Goal: Task Accomplishment & Management: Manage account settings

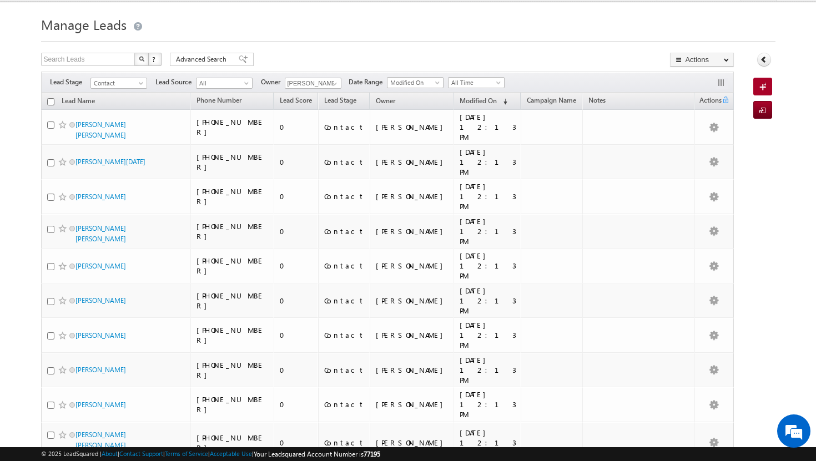
scroll to position [16, 0]
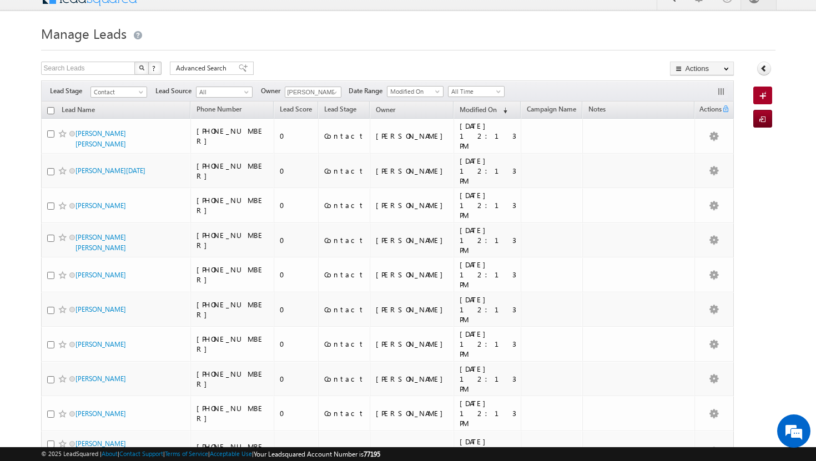
click at [52, 113] on input "checkbox" at bounding box center [50, 110] width 7 height 7
checkbox input "true"
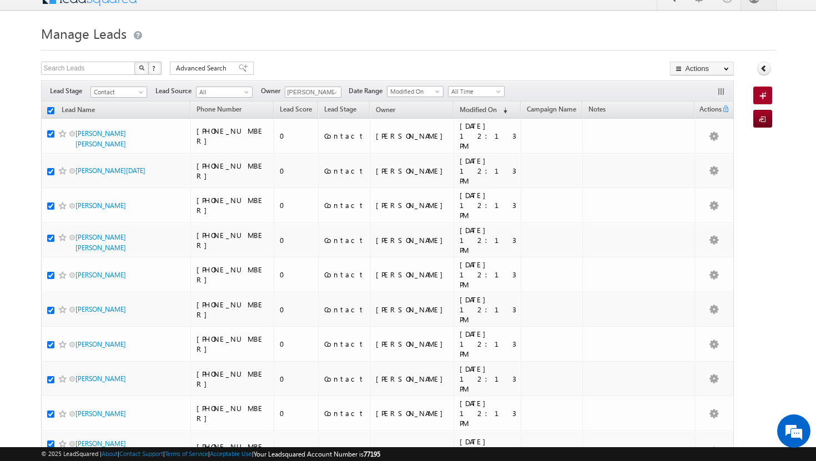
checkbox input "true"
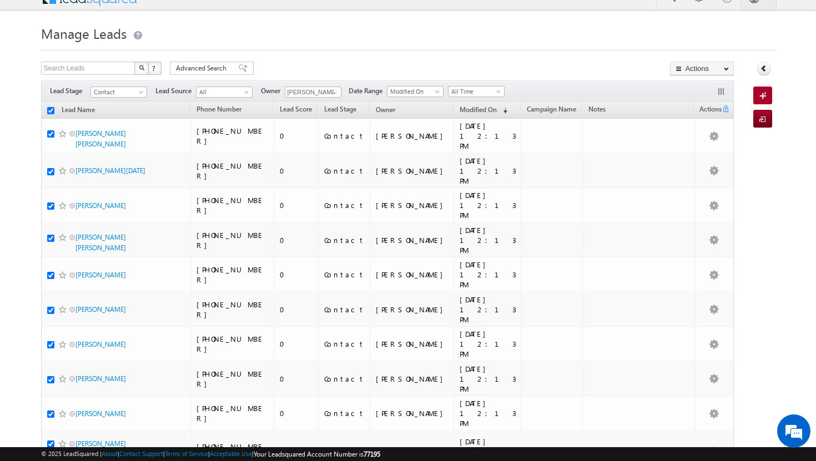
checkbox input "true"
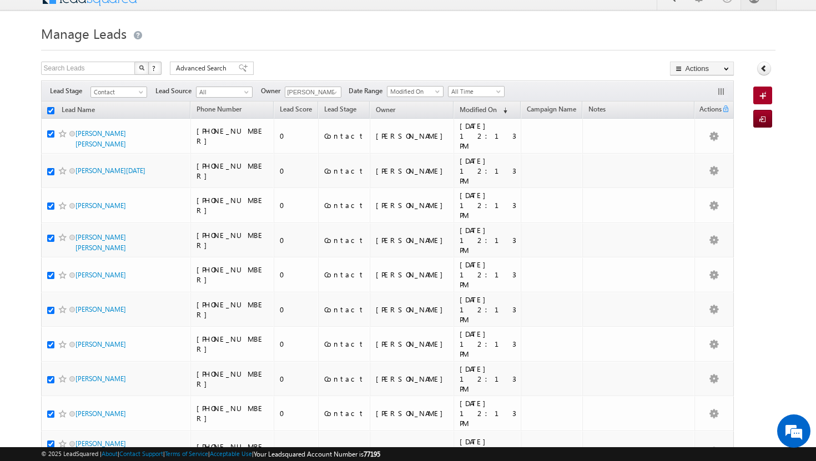
checkbox input "true"
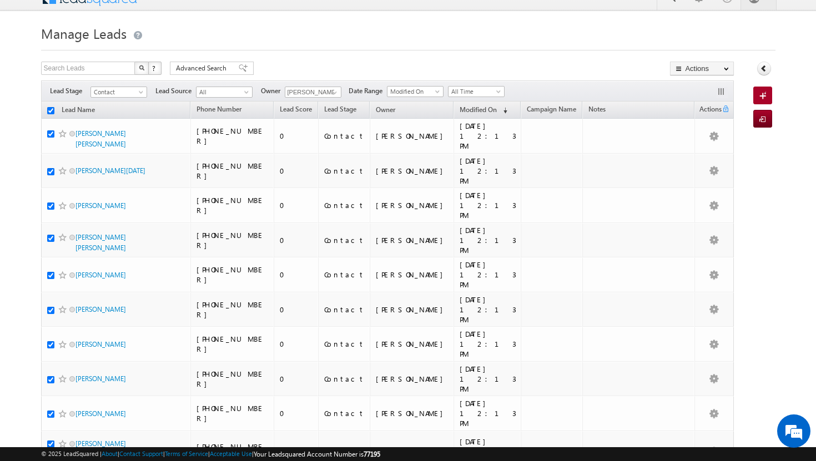
checkbox input "true"
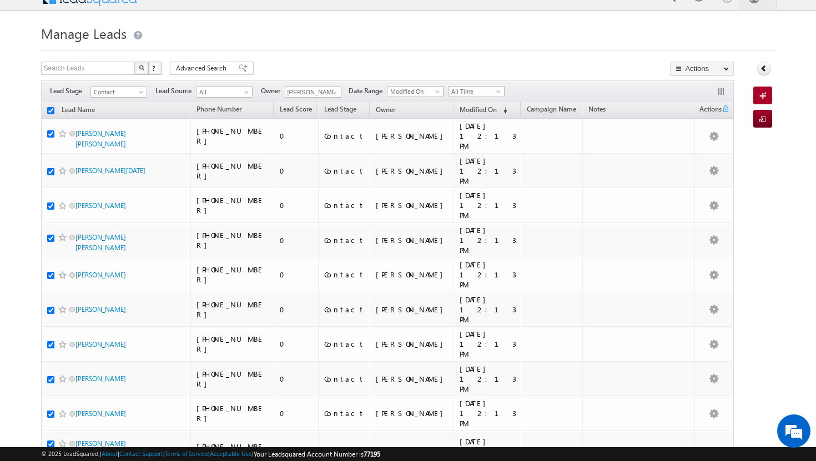
checkbox input "true"
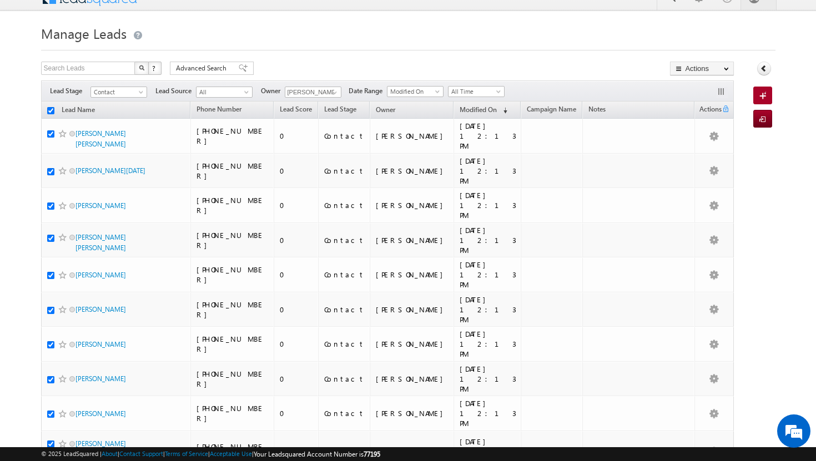
checkbox input "true"
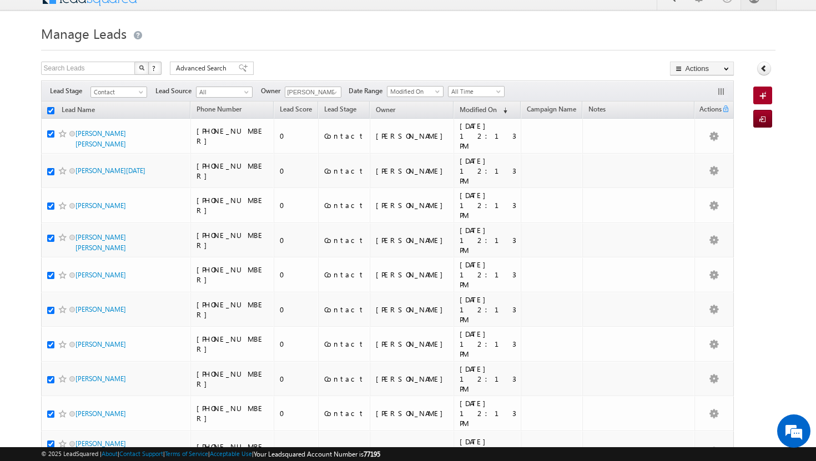
checkbox input "true"
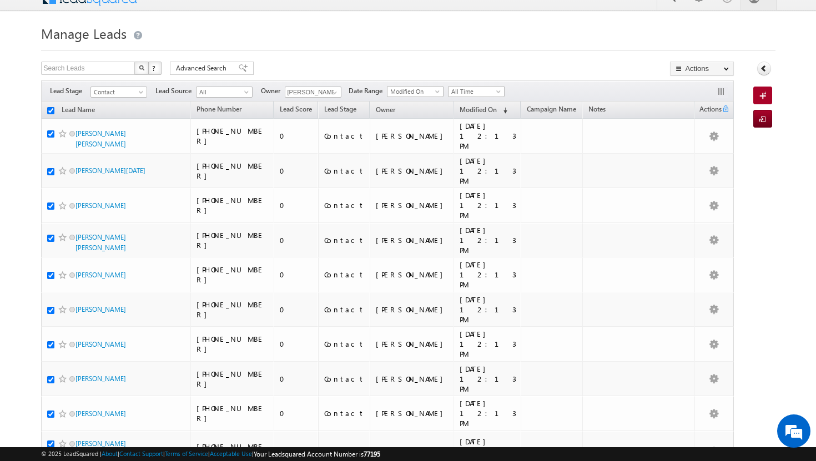
checkbox input "true"
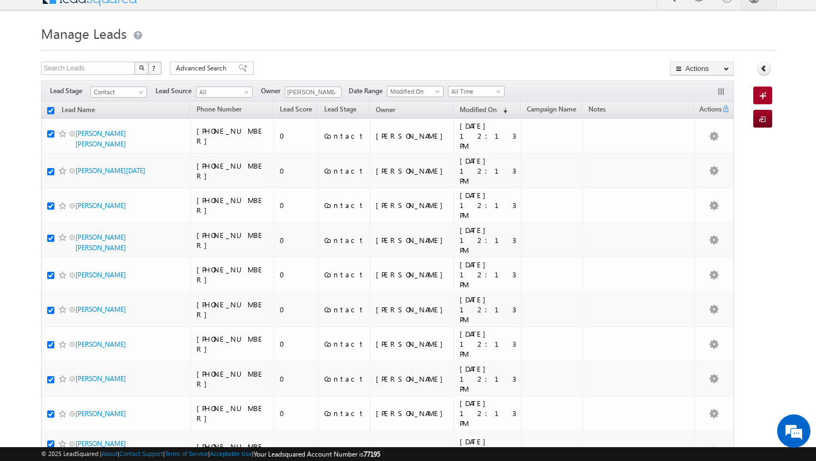
checkbox input "true"
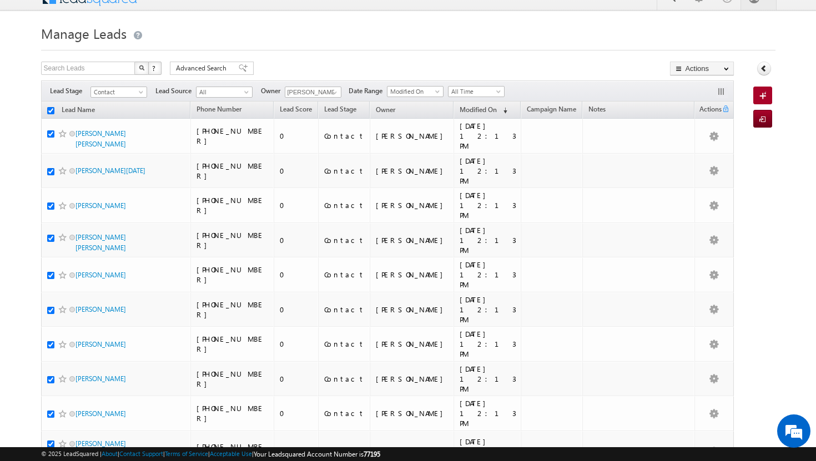
checkbox input "true"
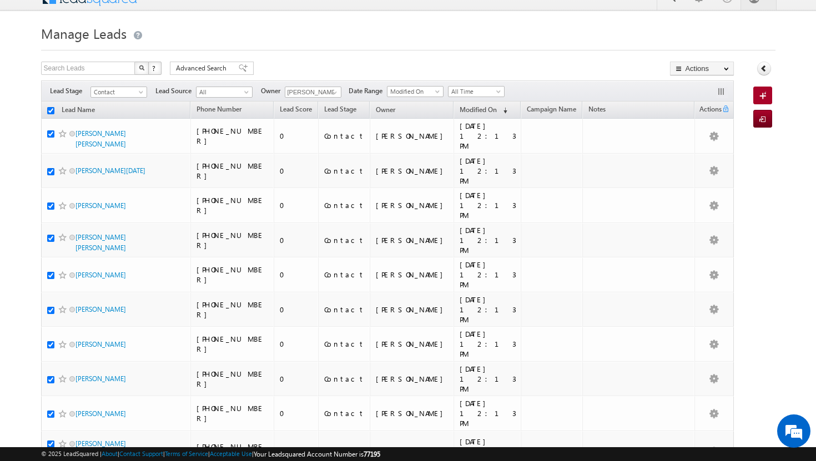
checkbox input "true"
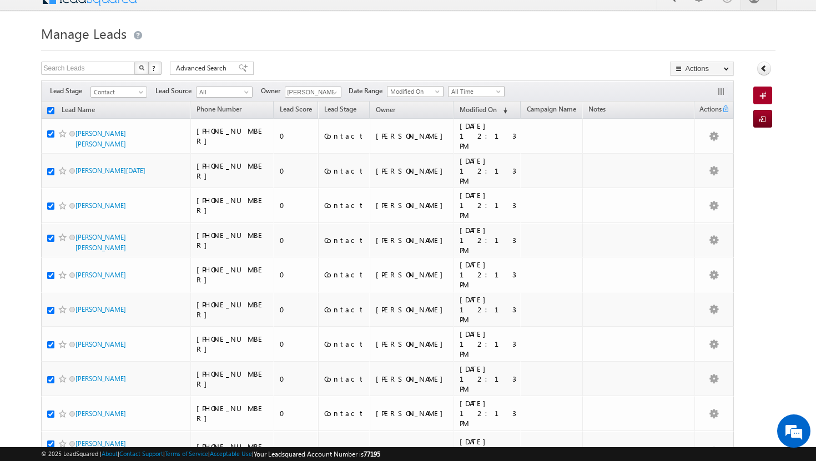
checkbox input "true"
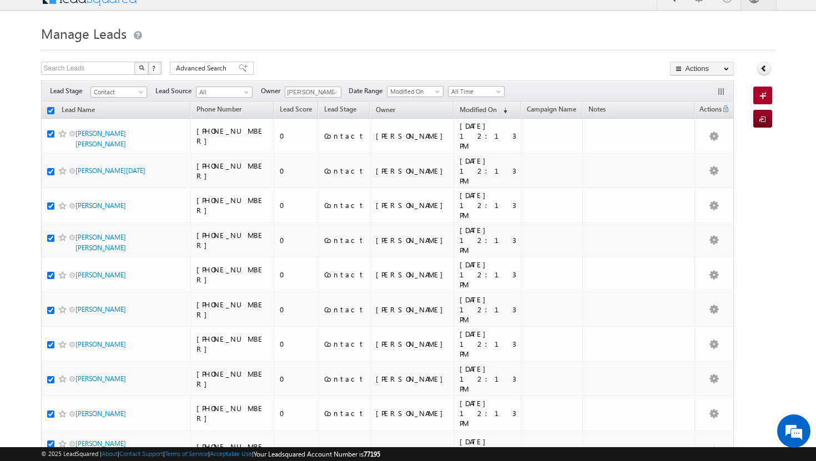
checkbox input "true"
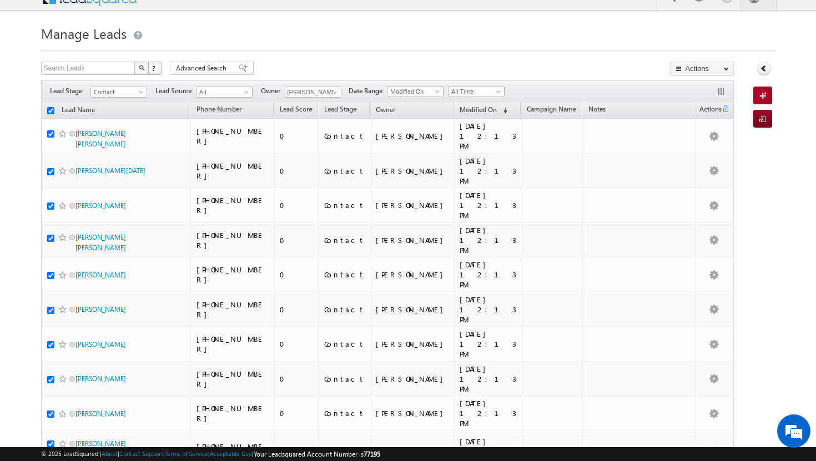
checkbox input "true"
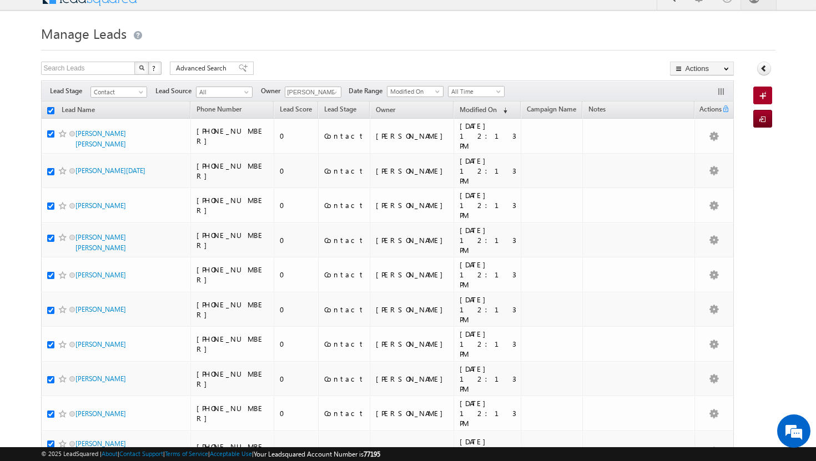
checkbox input "true"
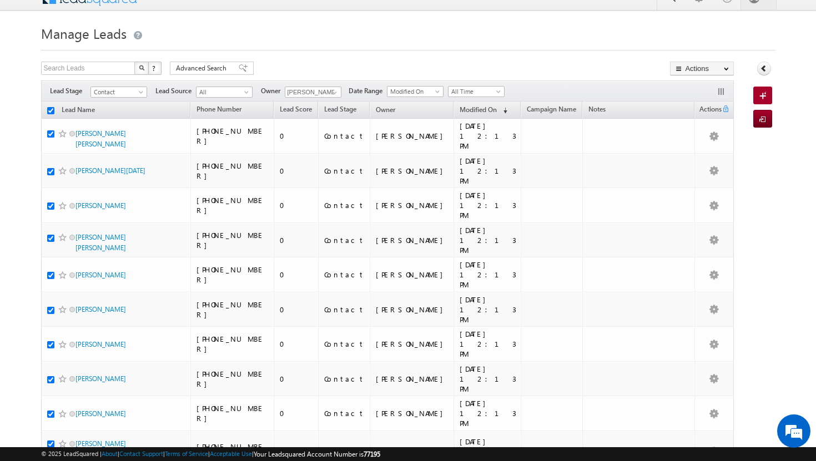
checkbox input "true"
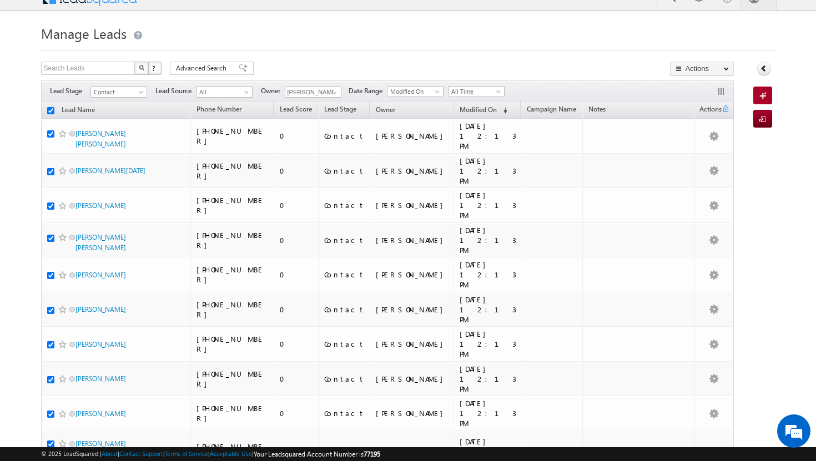
checkbox input "true"
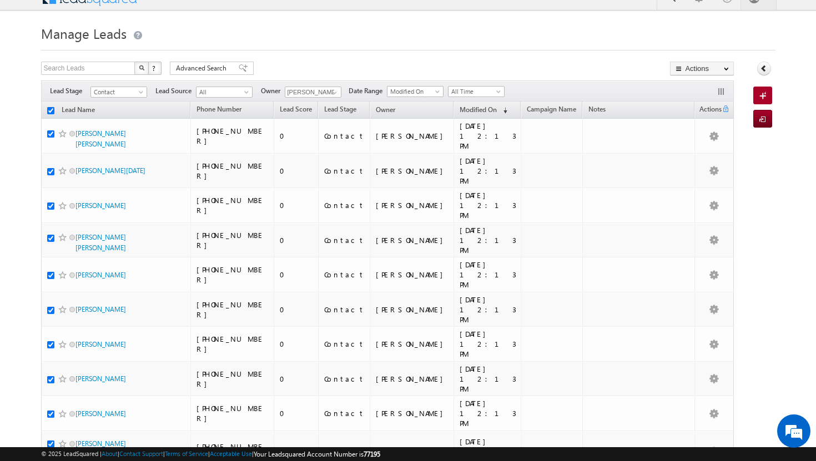
checkbox input "true"
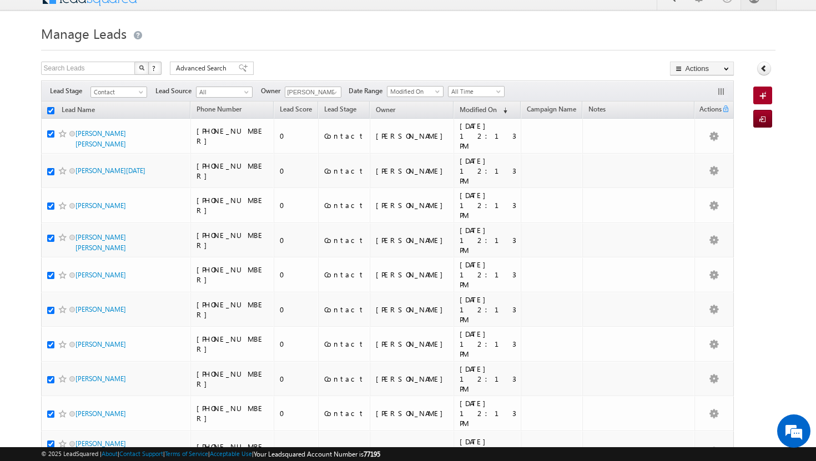
checkbox input "true"
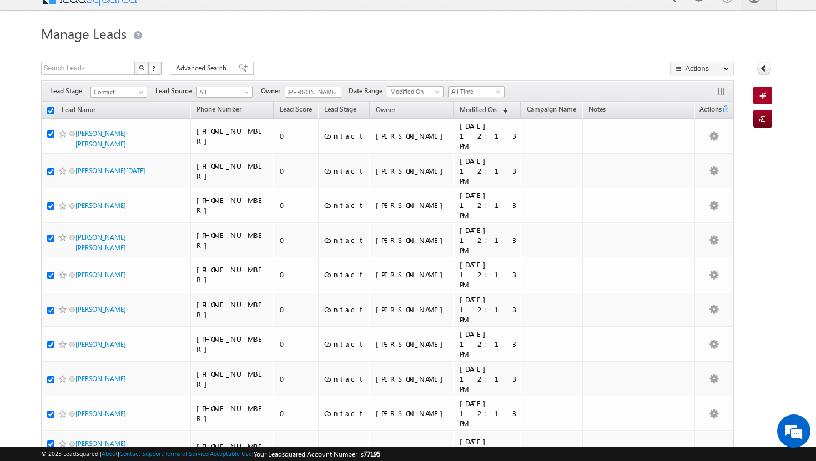
checkbox input "true"
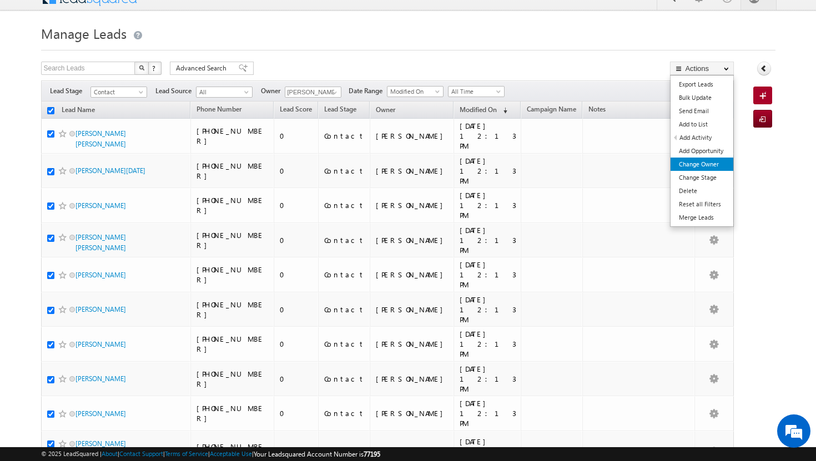
click at [707, 165] on link "Change Owner" at bounding box center [702, 164] width 63 height 13
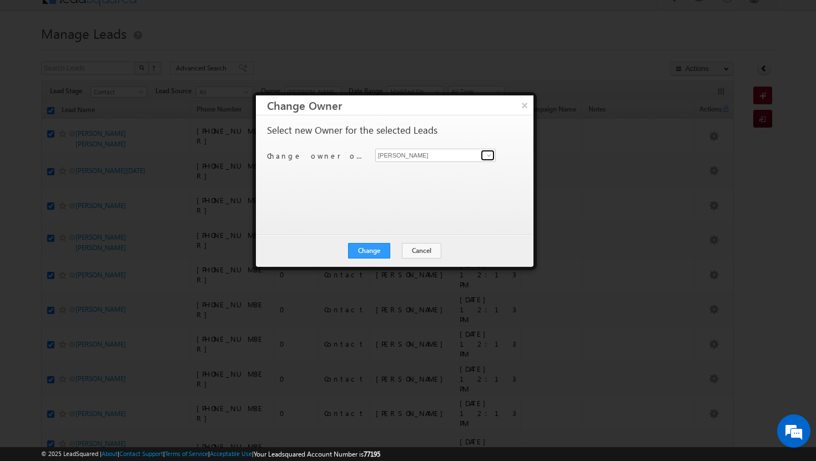
click at [485, 155] on span at bounding box center [489, 155] width 9 height 9
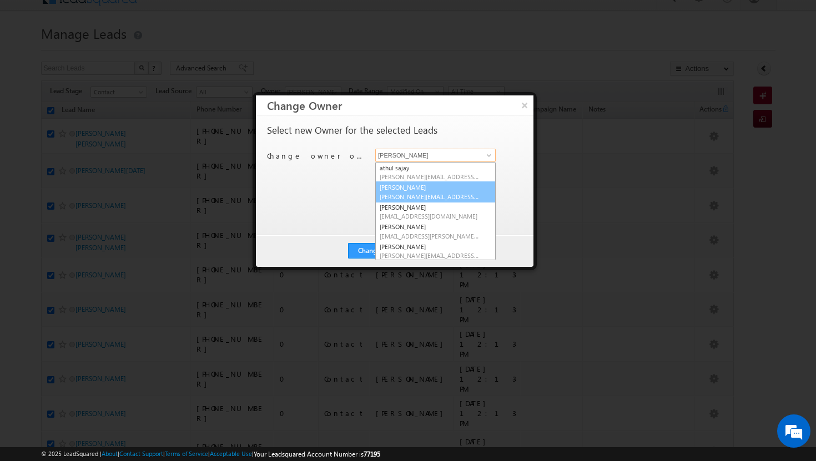
scroll to position [43, 0]
click at [422, 209] on span "[EMAIL_ADDRESS][DOMAIN_NAME]" at bounding box center [430, 213] width 100 height 8
type input "[PERSON_NAME]"
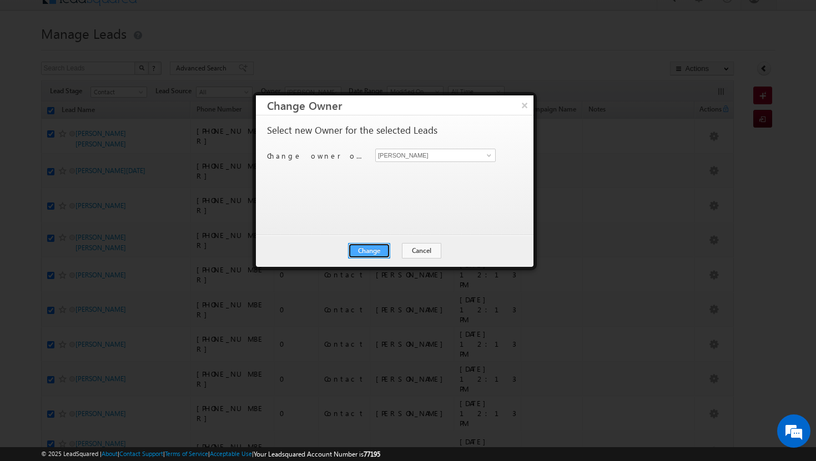
click at [366, 251] on button "Change" at bounding box center [369, 251] width 42 height 16
click at [394, 251] on button "Close" at bounding box center [397, 251] width 36 height 16
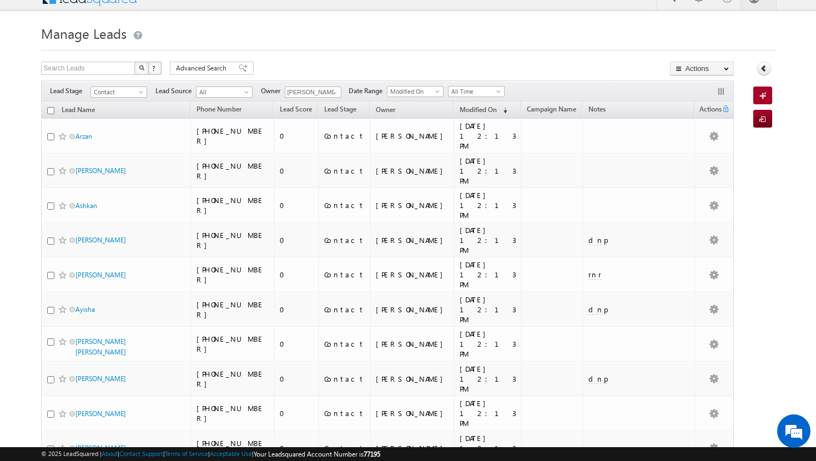
click at [49, 112] on input "checkbox" at bounding box center [50, 110] width 7 height 7
checkbox input "true"
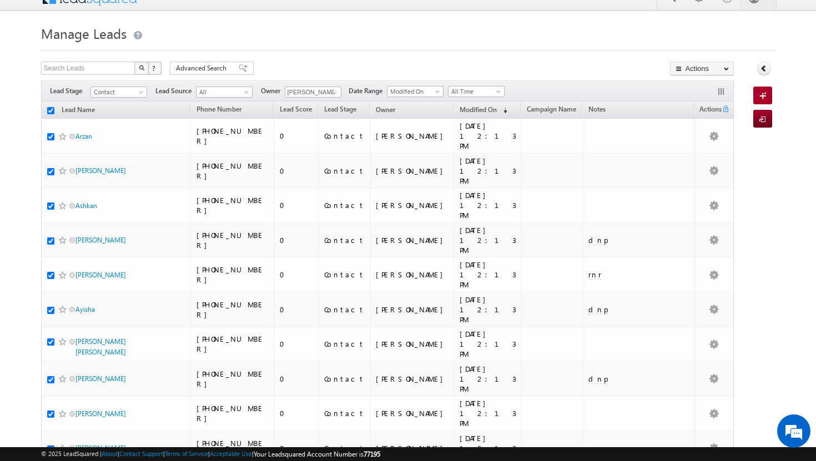
checkbox input "true"
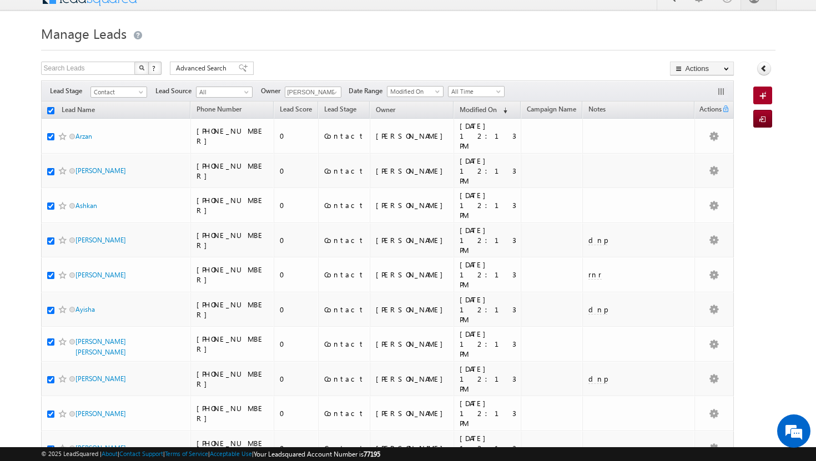
checkbox input "true"
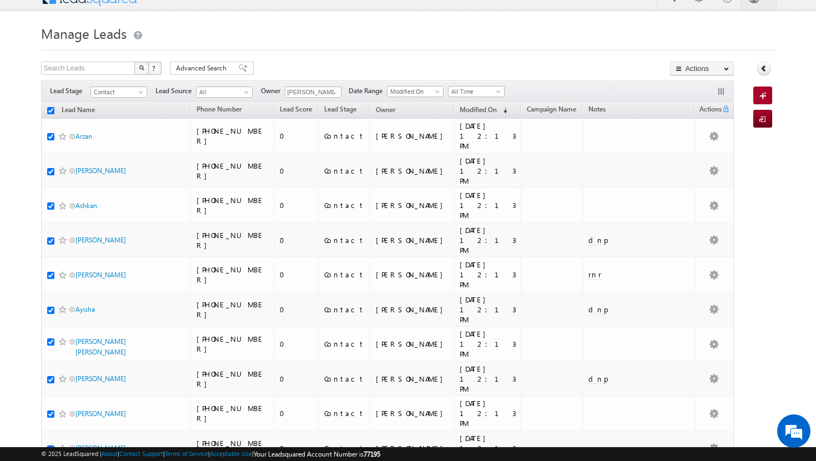
checkbox input "true"
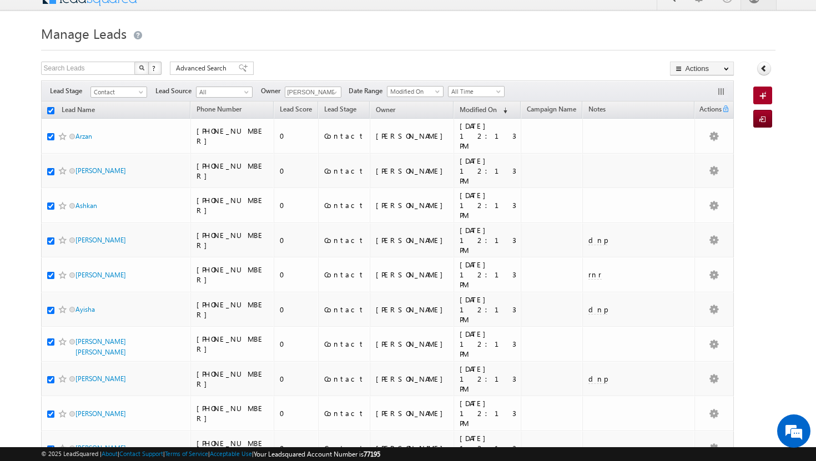
checkbox input "true"
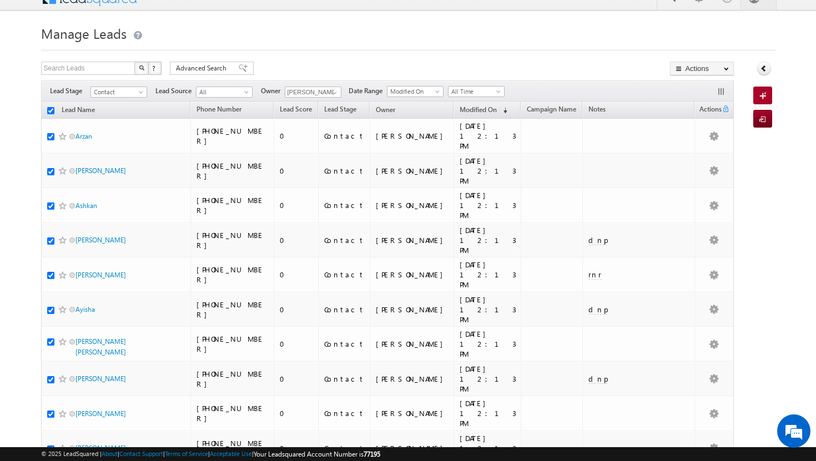
checkbox input "true"
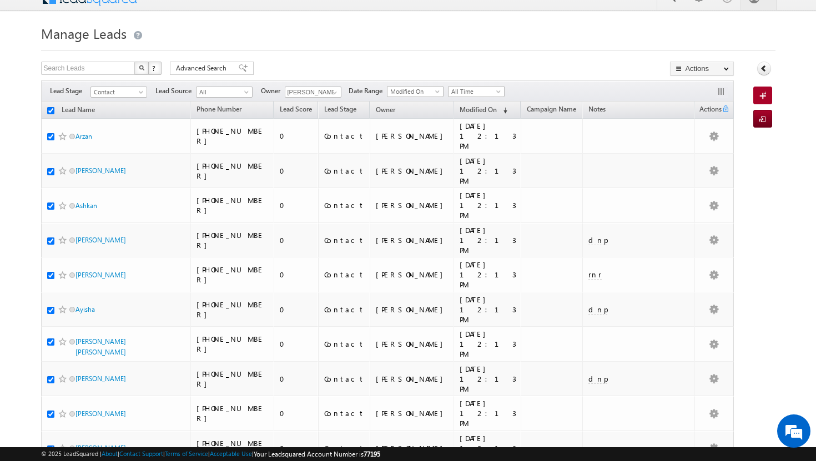
checkbox input "true"
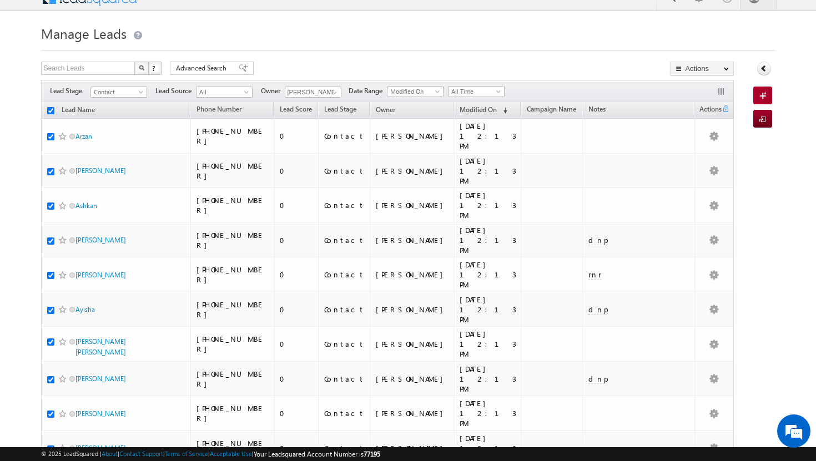
checkbox input "true"
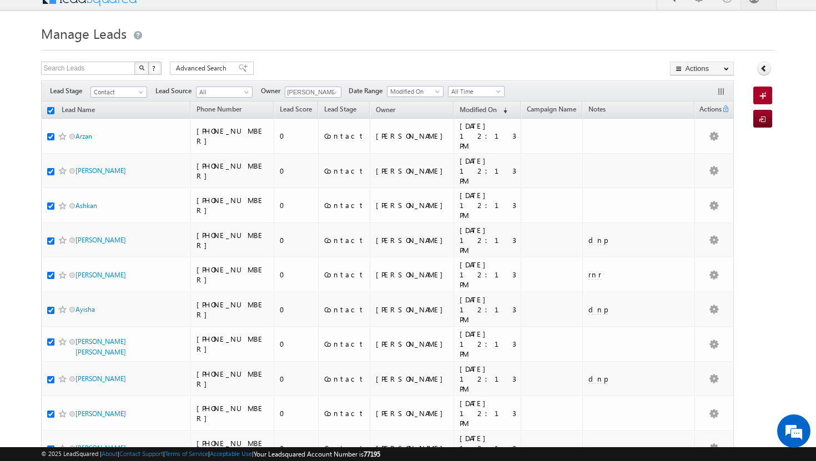
checkbox input "true"
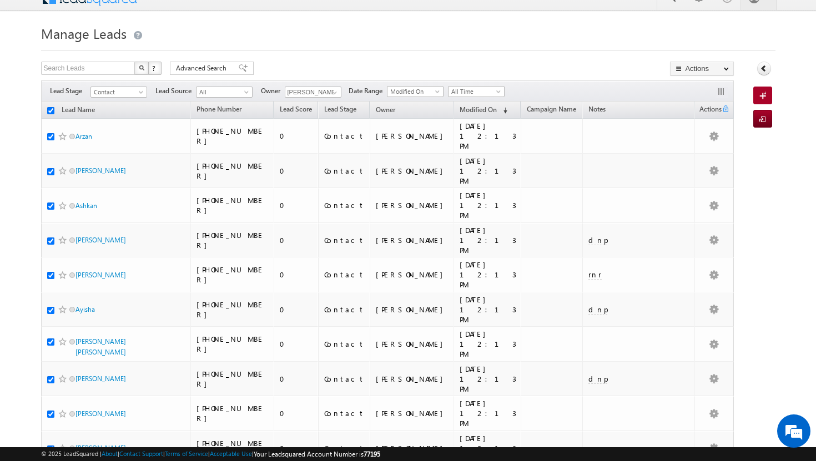
checkbox input "true"
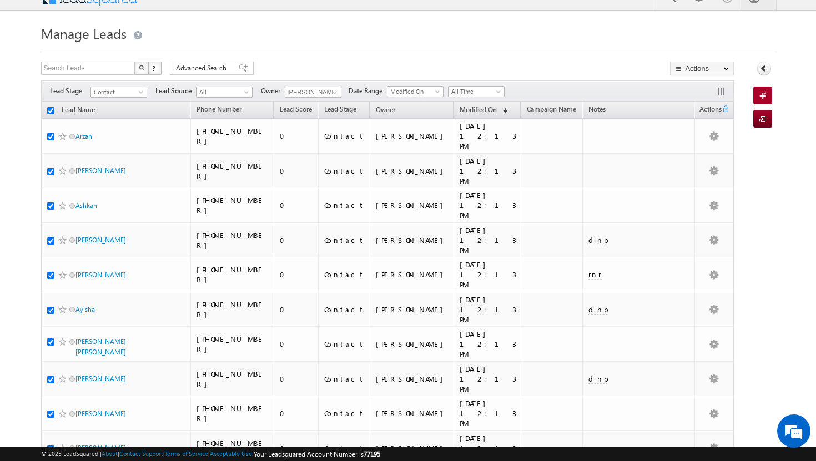
checkbox input "true"
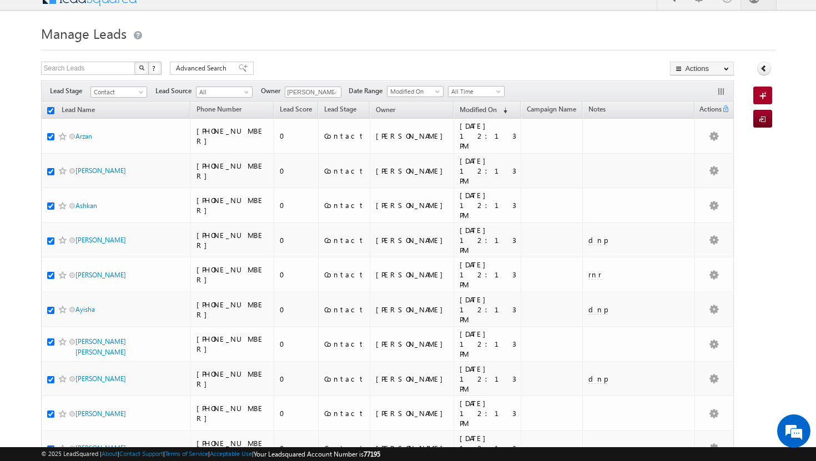
checkbox input "true"
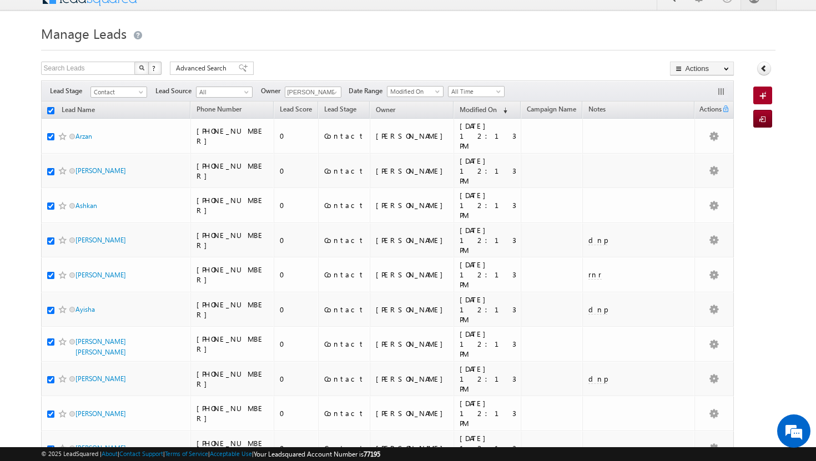
checkbox input "true"
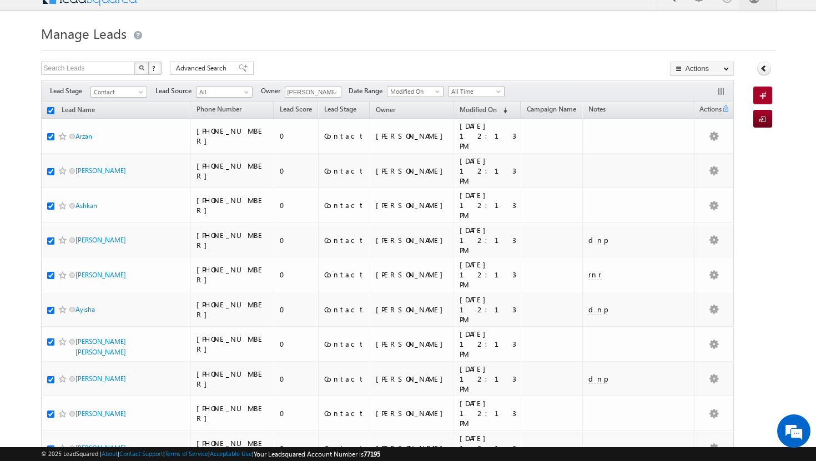
checkbox input "true"
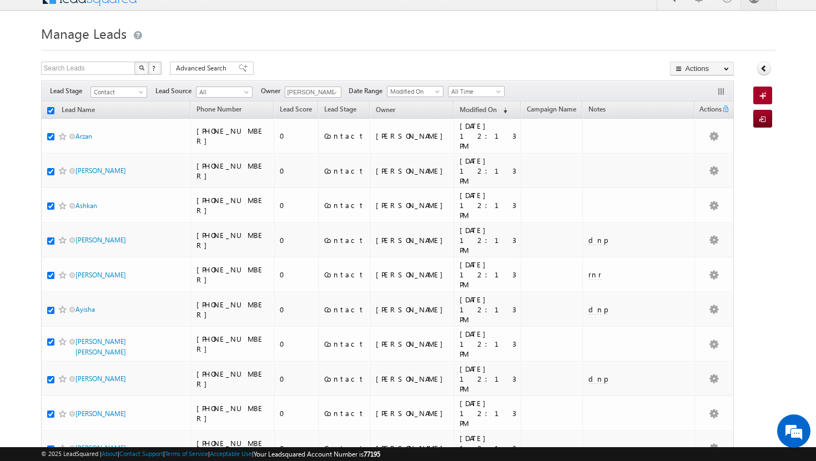
checkbox input "true"
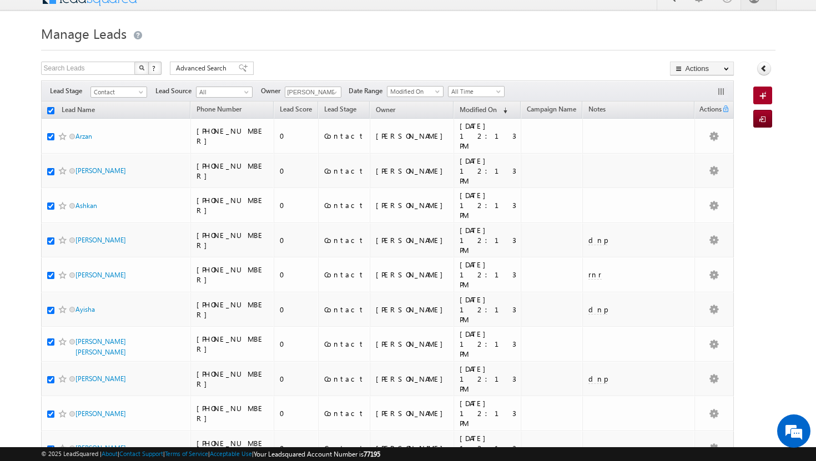
checkbox input "true"
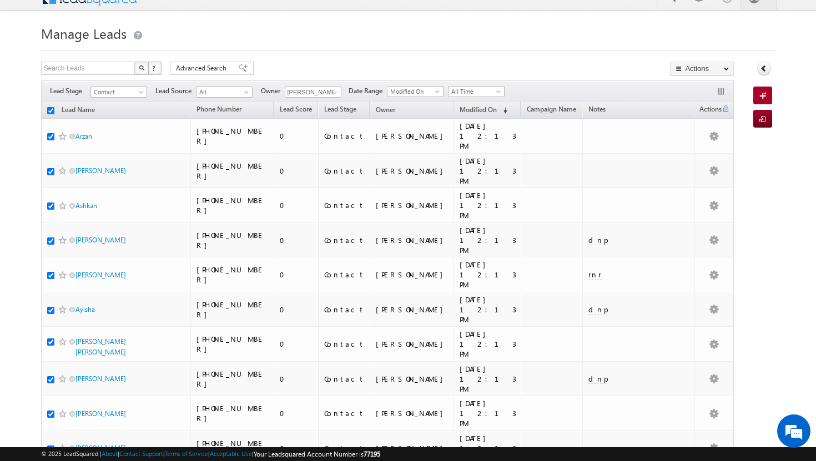
checkbox input "true"
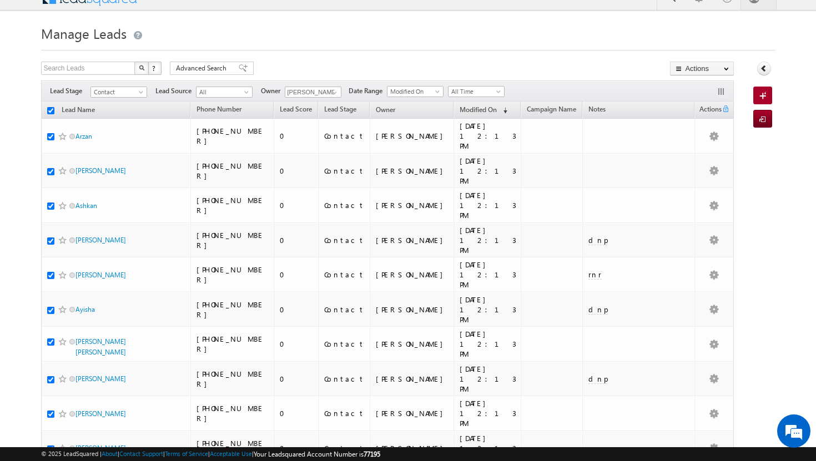
checkbox input "true"
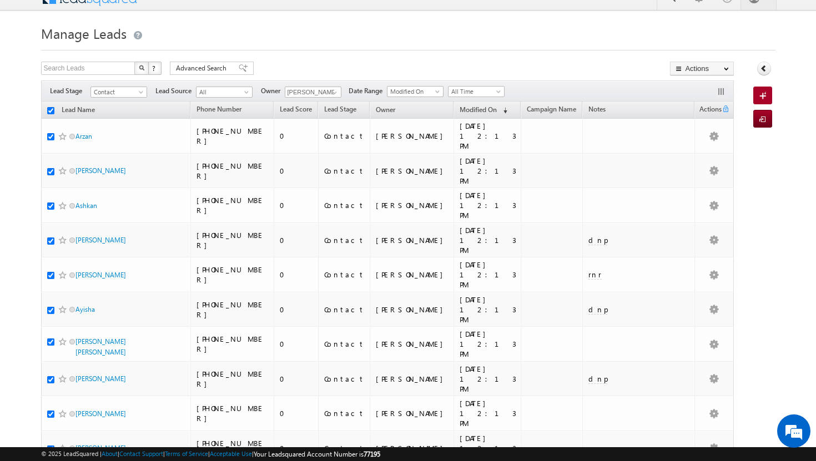
checkbox input "true"
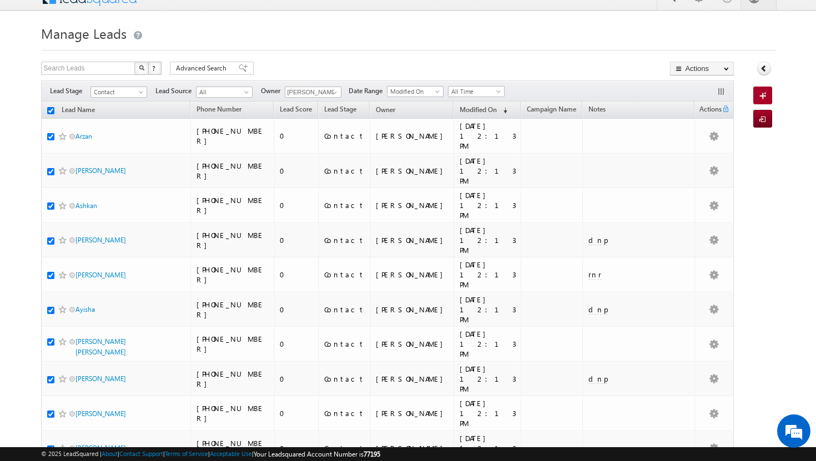
checkbox input "true"
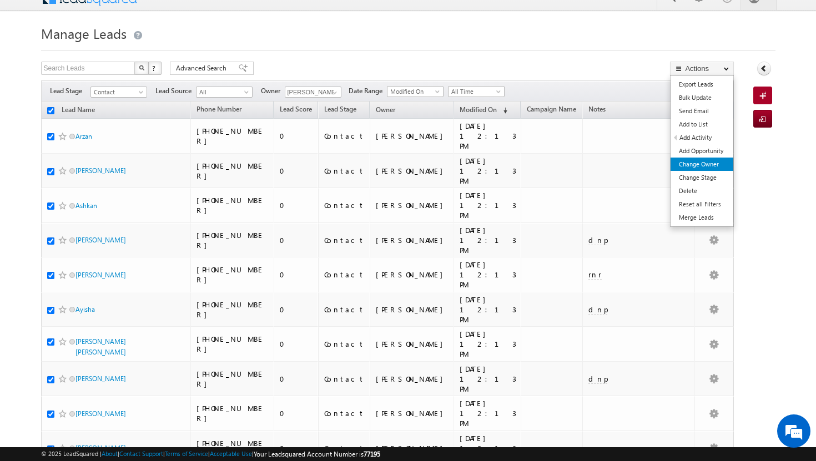
click at [709, 169] on link "Change Owner" at bounding box center [702, 164] width 63 height 13
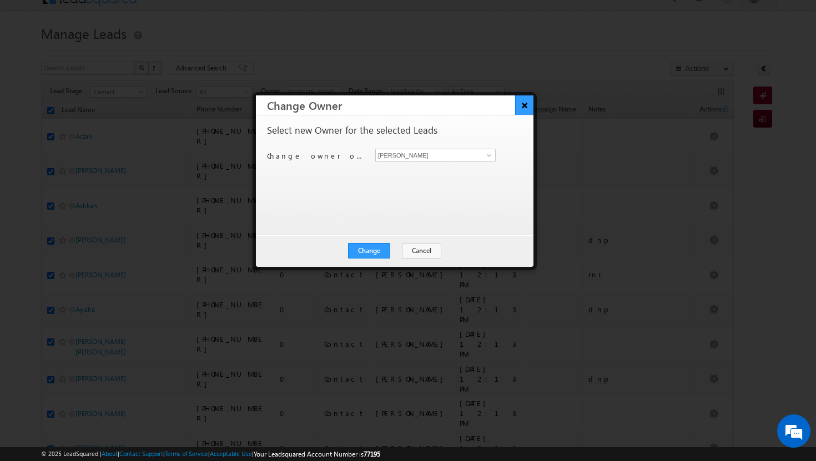
click at [528, 105] on button "×" at bounding box center [524, 105] width 18 height 19
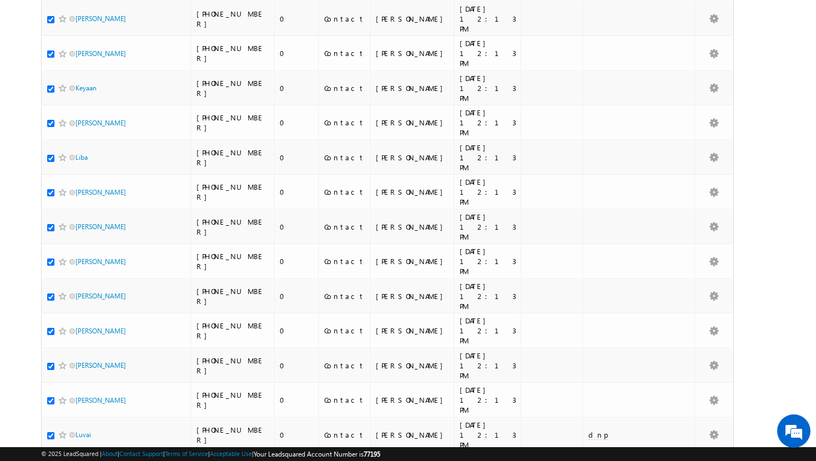
scroll to position [2357, 0]
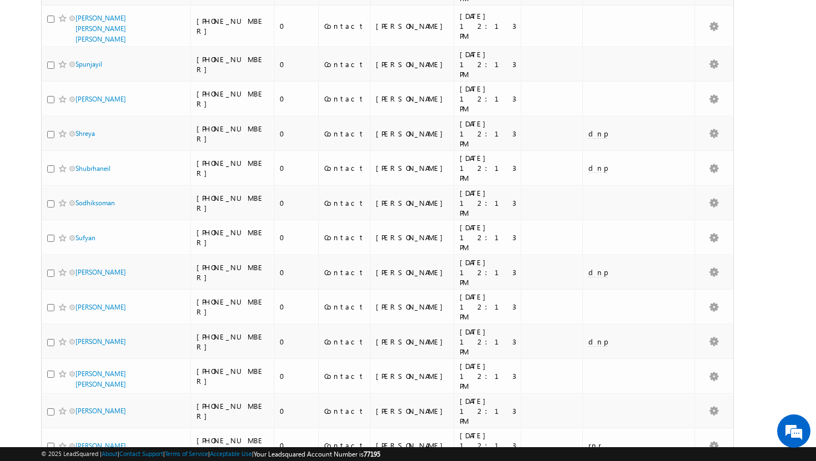
scroll to position [2311, 0]
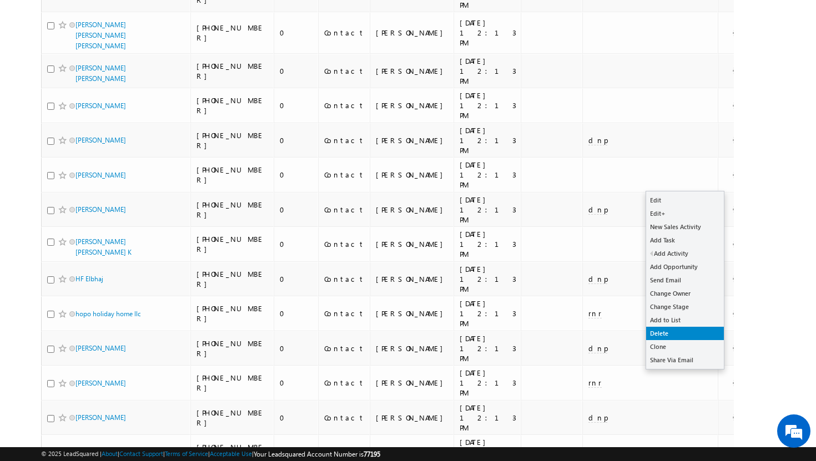
scroll to position [2402, 0]
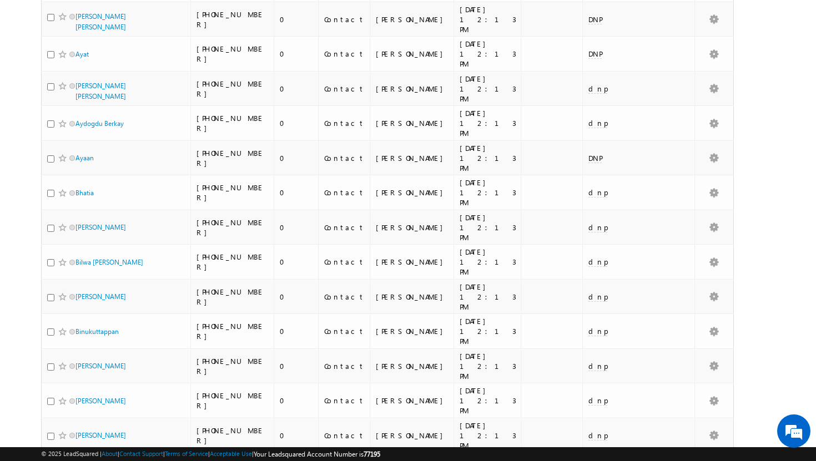
scroll to position [2329, 0]
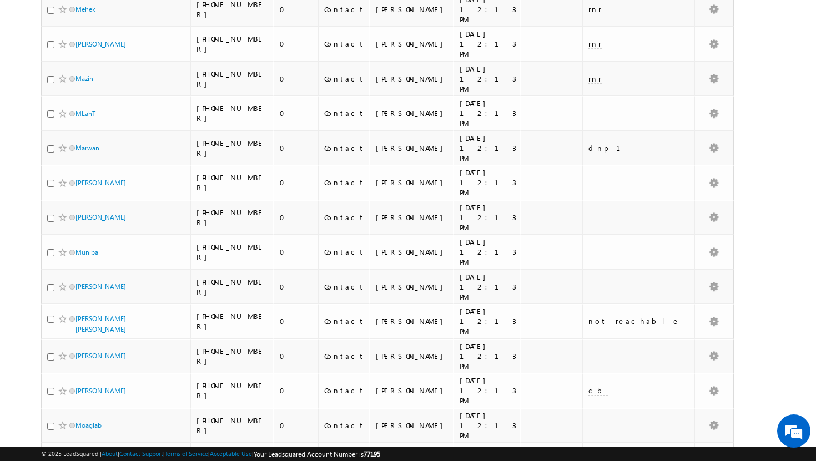
scroll to position [2307, 0]
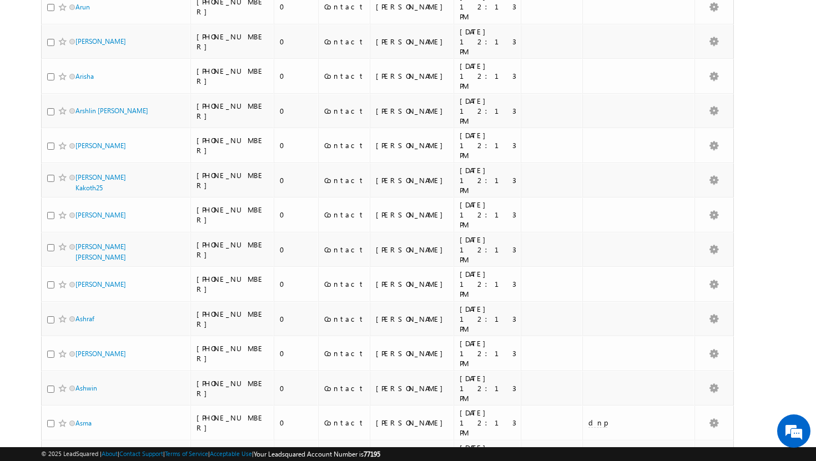
scroll to position [2370, 0]
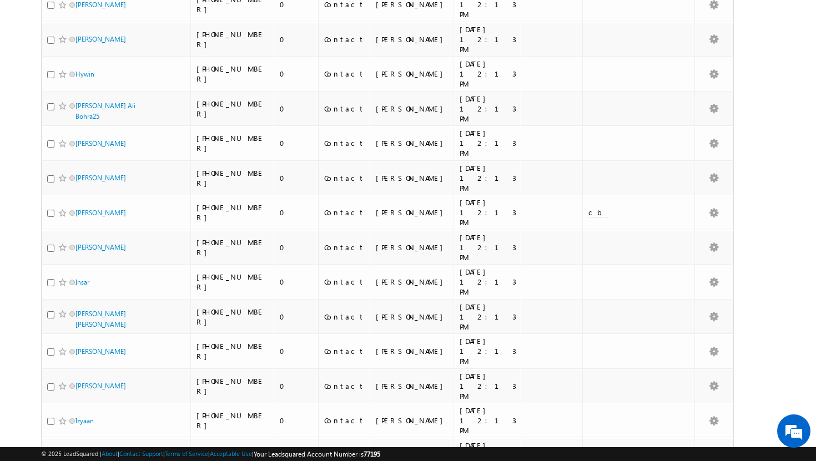
scroll to position [2316, 0]
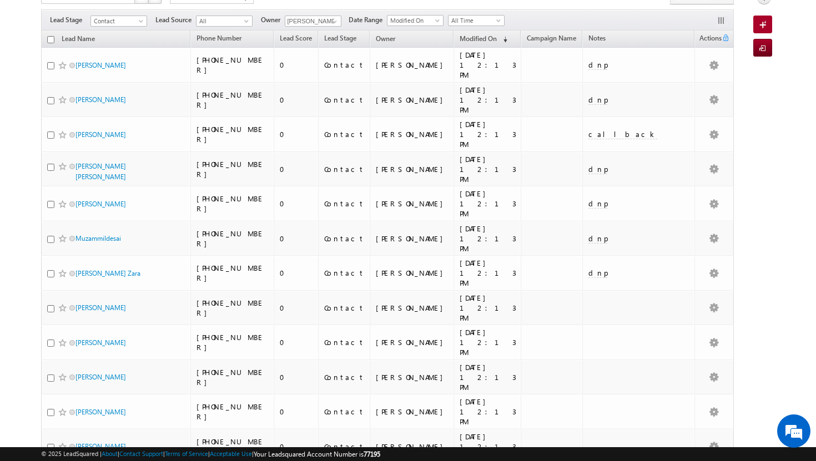
scroll to position [0, 0]
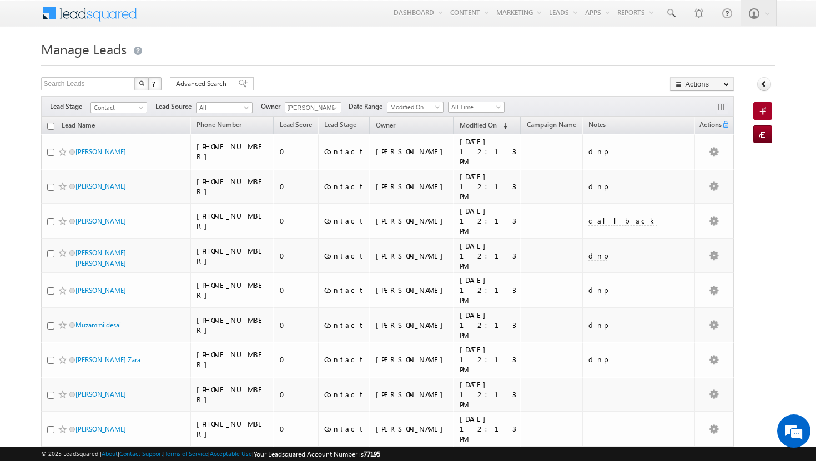
click at [51, 127] on input "checkbox" at bounding box center [50, 126] width 7 height 7
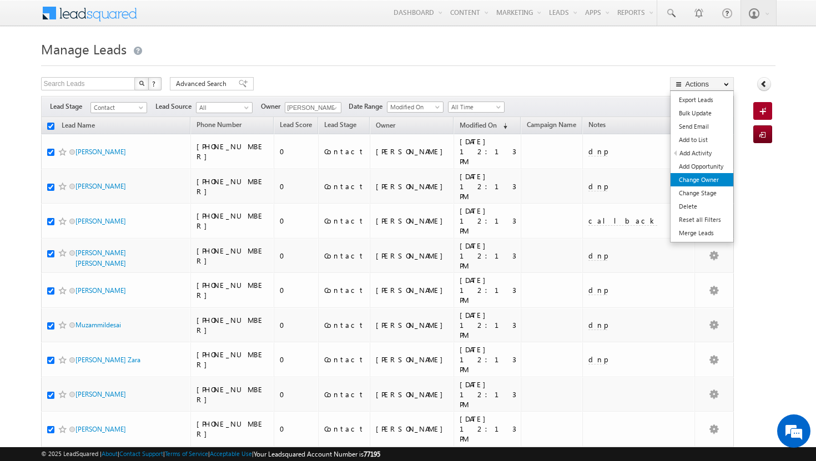
click at [699, 181] on link "Change Owner" at bounding box center [702, 179] width 63 height 13
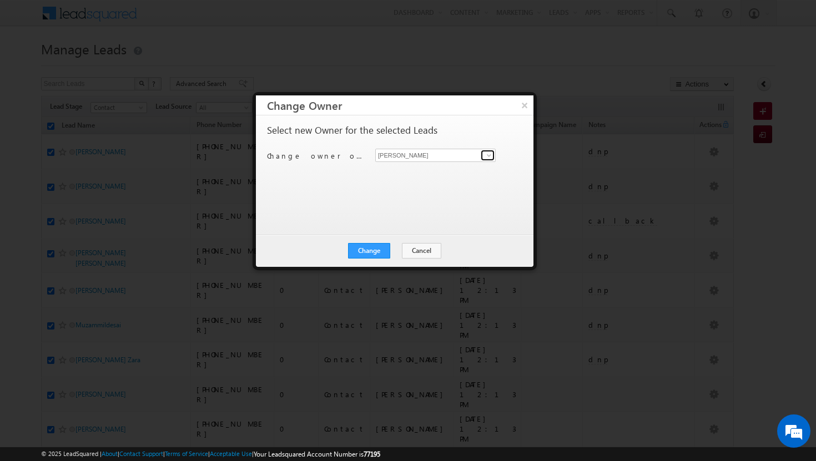
click at [489, 151] on span at bounding box center [489, 155] width 9 height 9
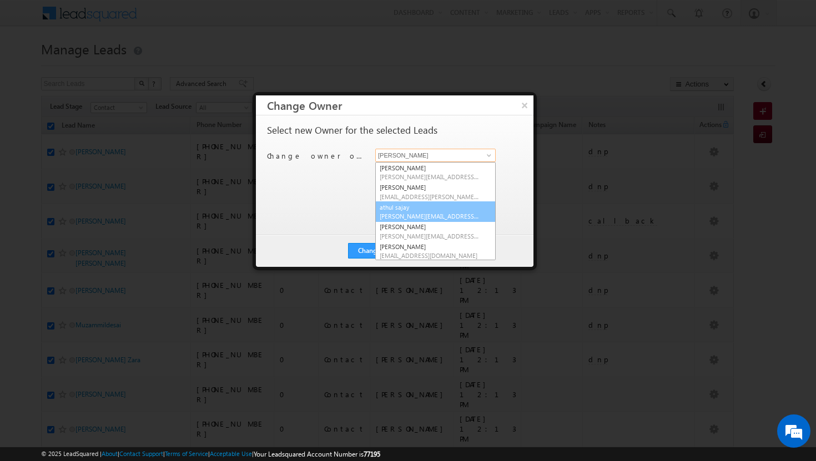
scroll to position [100, 0]
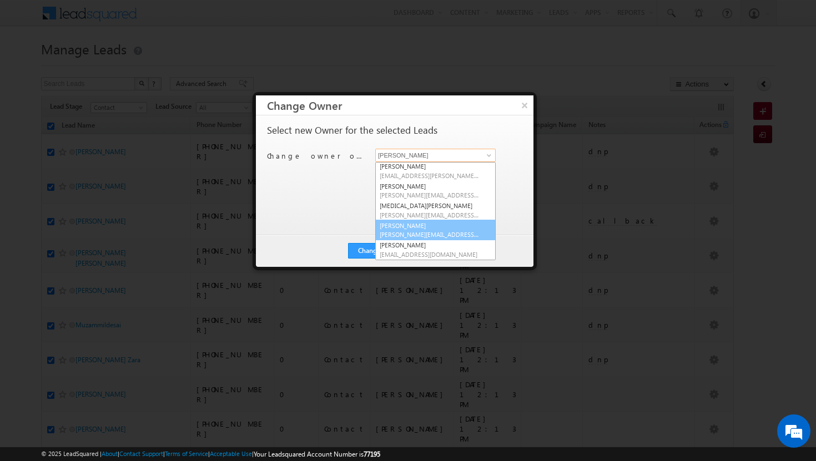
click at [423, 235] on span "[PERSON_NAME][EMAIL_ADDRESS][DOMAIN_NAME]" at bounding box center [430, 234] width 100 height 8
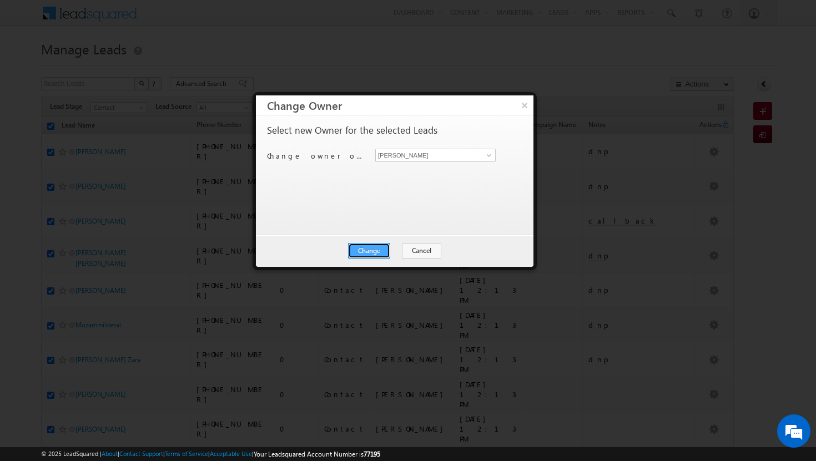
click at [375, 250] on button "Change" at bounding box center [369, 251] width 42 height 16
click at [399, 248] on button "Close" at bounding box center [397, 251] width 36 height 16
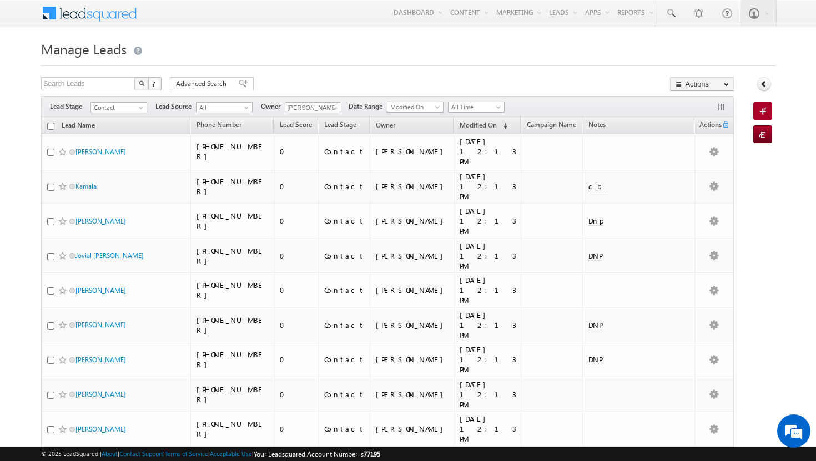
click at [50, 128] on input "checkbox" at bounding box center [50, 126] width 7 height 7
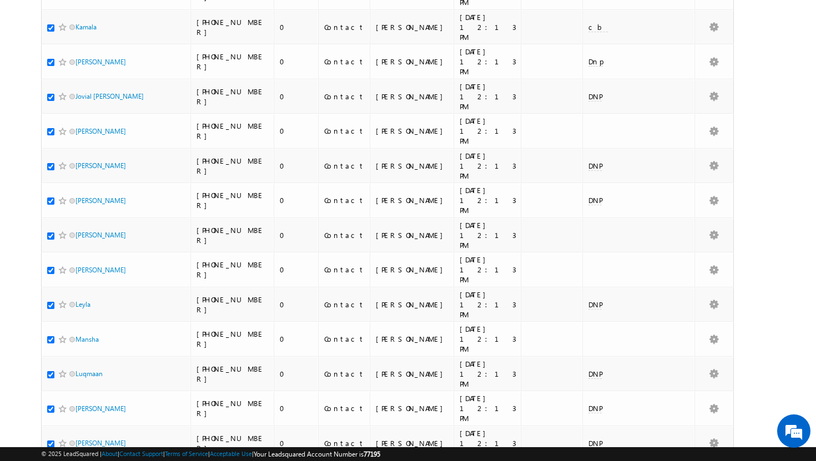
scroll to position [0, 0]
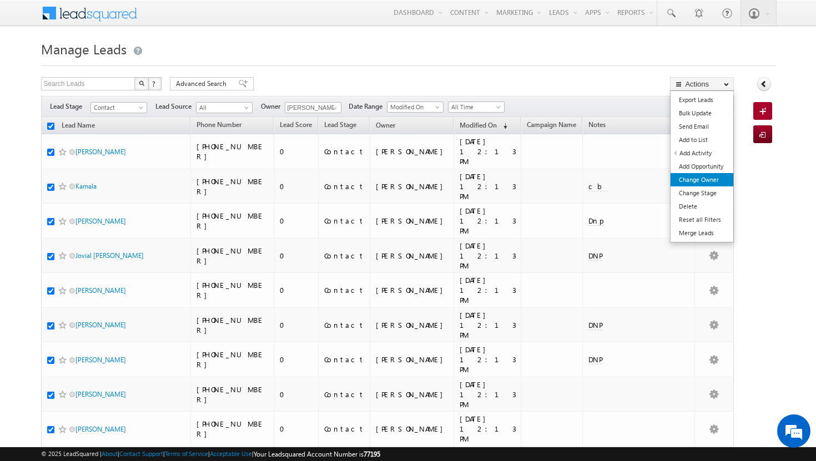
click at [712, 186] on link "Change Owner" at bounding box center [702, 179] width 63 height 13
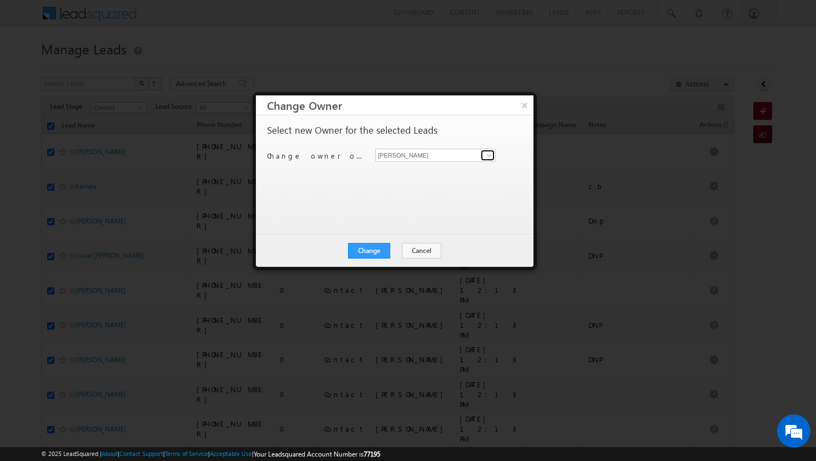
click at [491, 152] on span at bounding box center [489, 155] width 9 height 9
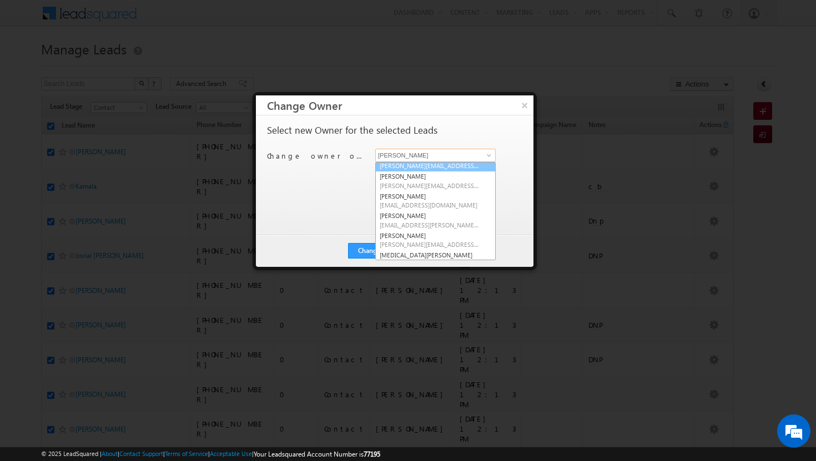
scroll to position [57, 0]
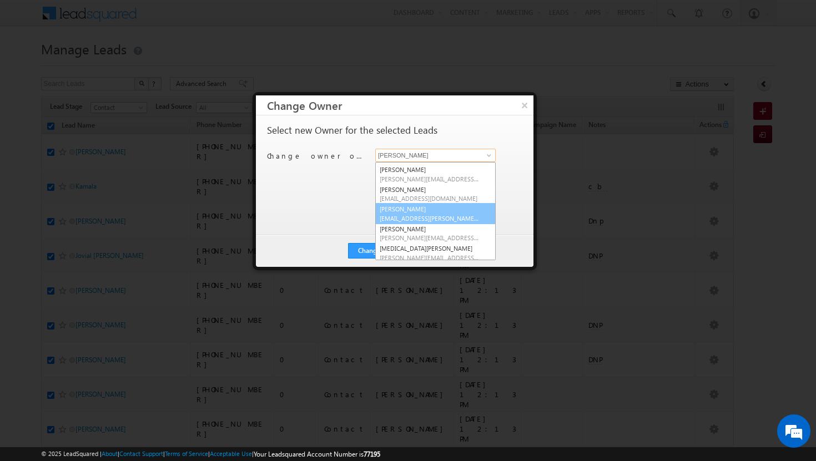
click at [429, 219] on span "[EMAIL_ADDRESS][PERSON_NAME][DOMAIN_NAME]" at bounding box center [430, 218] width 100 height 8
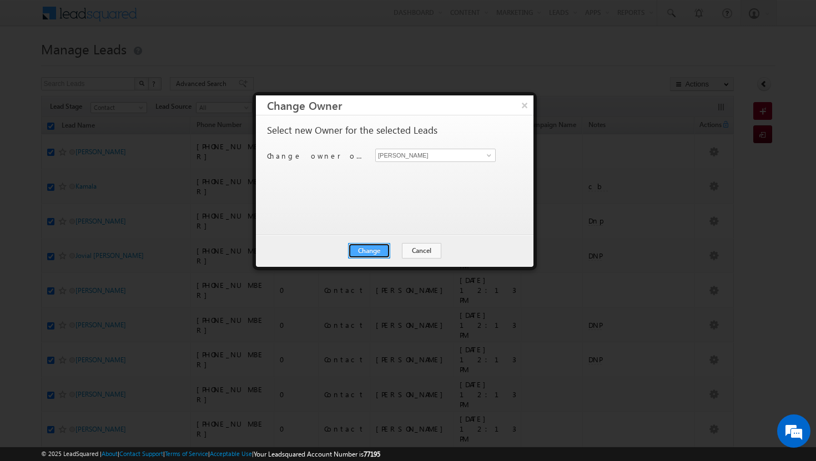
click at [380, 248] on button "Change" at bounding box center [369, 251] width 42 height 16
click at [389, 249] on button "Close" at bounding box center [397, 251] width 36 height 16
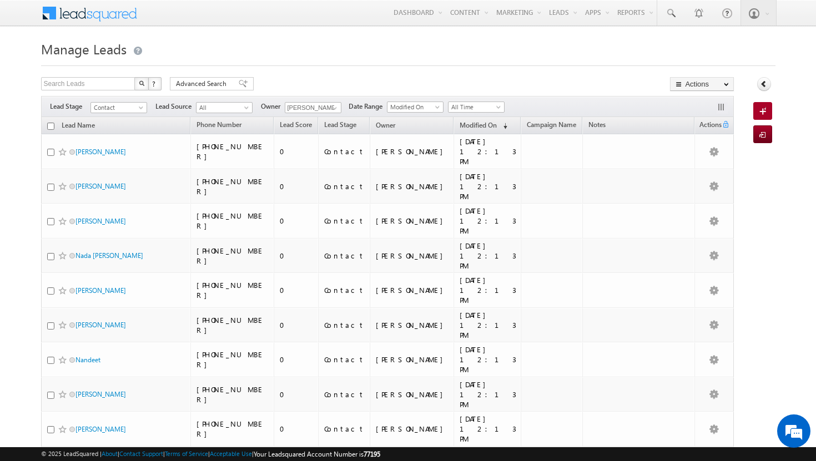
click at [51, 130] on input "checkbox" at bounding box center [50, 126] width 7 height 7
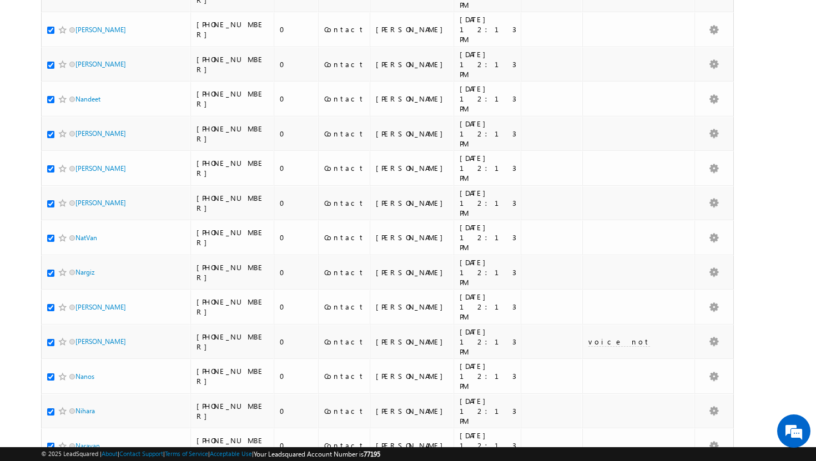
scroll to position [0, 0]
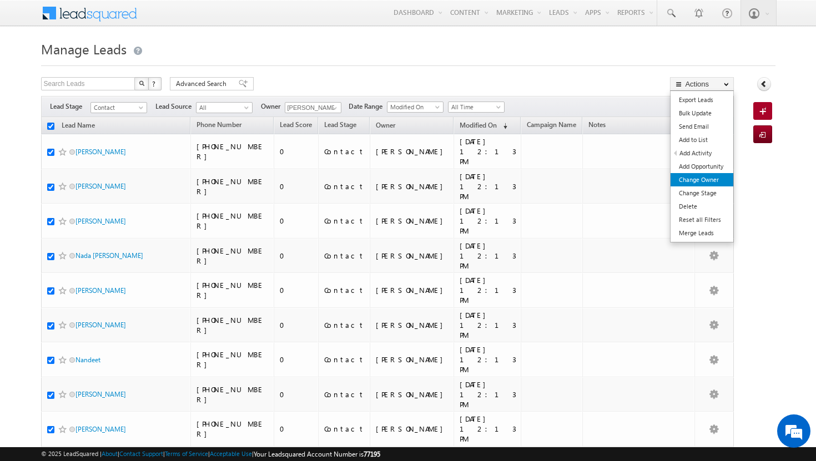
click at [714, 182] on link "Change Owner" at bounding box center [702, 179] width 63 height 13
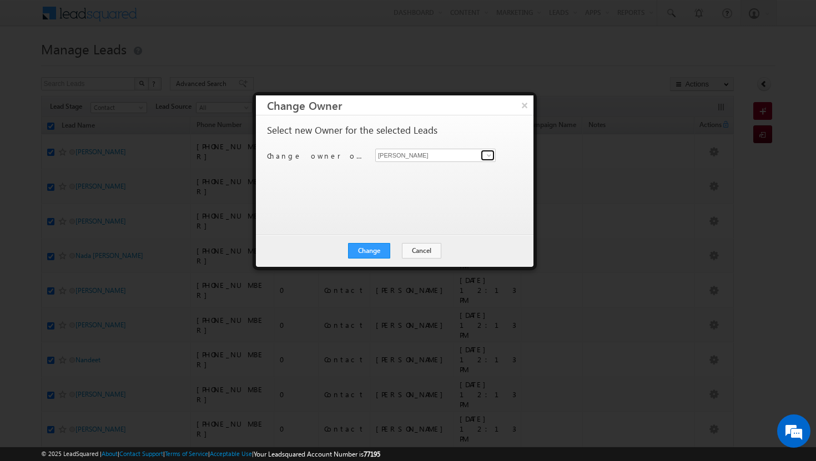
click at [491, 154] on span at bounding box center [489, 155] width 9 height 9
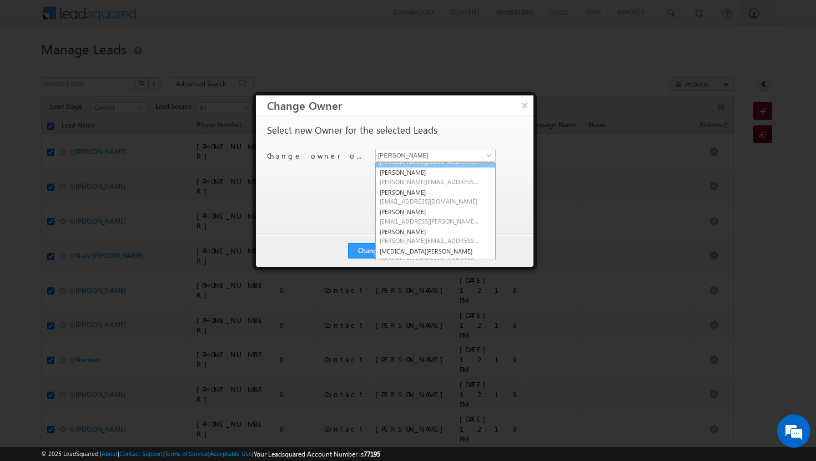
scroll to position [39, 0]
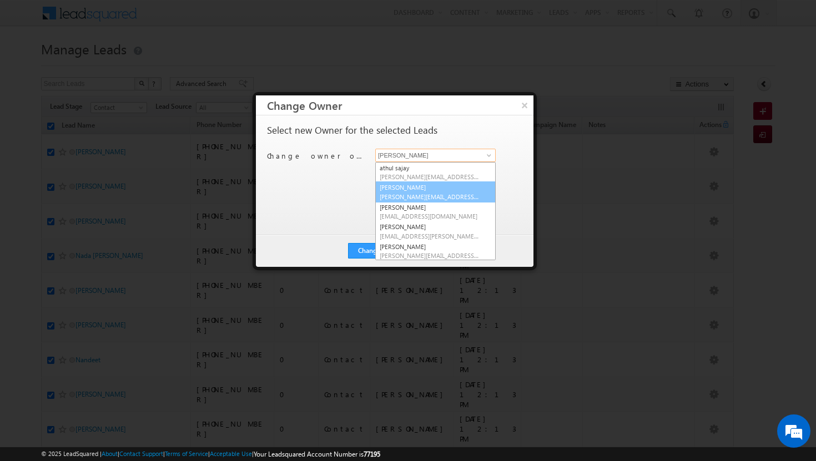
click at [413, 189] on link "[PERSON_NAME] Tp [EMAIL_ADDRESS][DOMAIN_NAME]" at bounding box center [435, 192] width 120 height 21
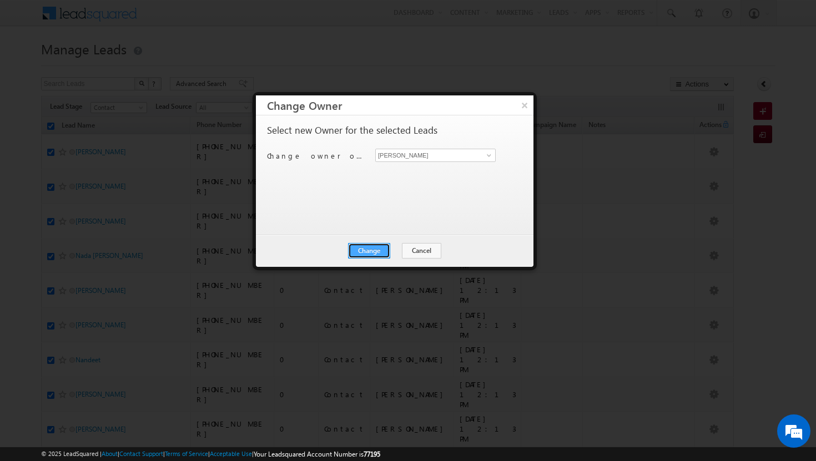
click at [374, 247] on button "Change" at bounding box center [369, 251] width 42 height 16
click at [385, 246] on button "Close" at bounding box center [397, 251] width 36 height 16
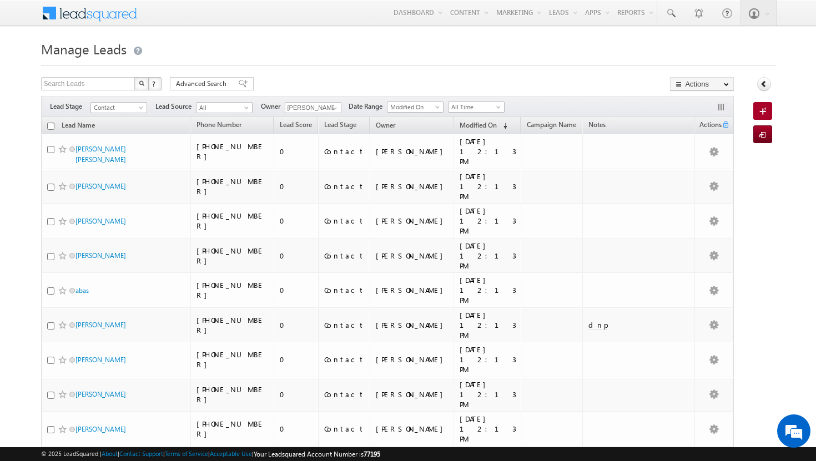
click at [50, 128] on input "checkbox" at bounding box center [50, 126] width 7 height 7
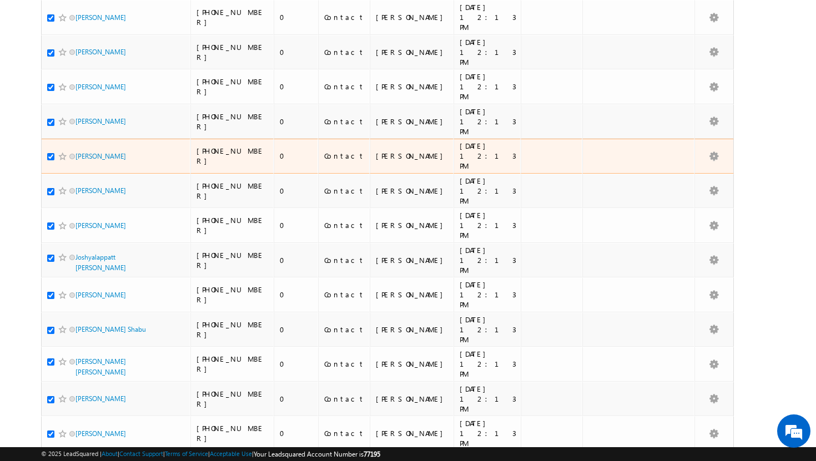
scroll to position [2320, 0]
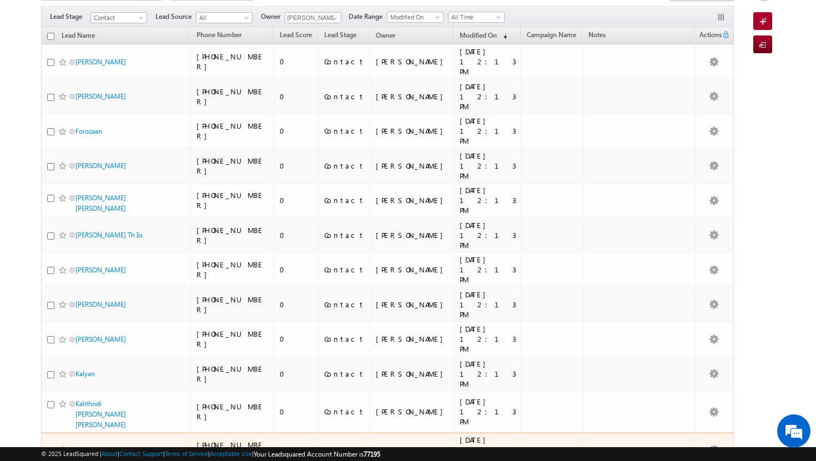
scroll to position [0, 0]
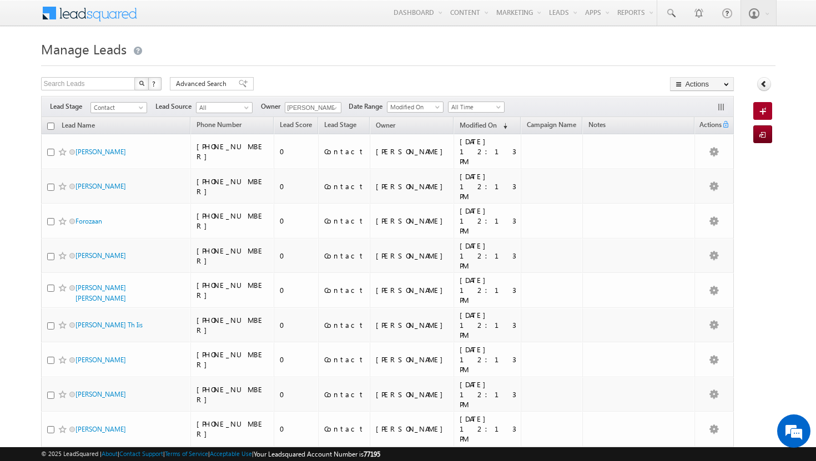
click at [49, 128] on input "checkbox" at bounding box center [50, 126] width 7 height 7
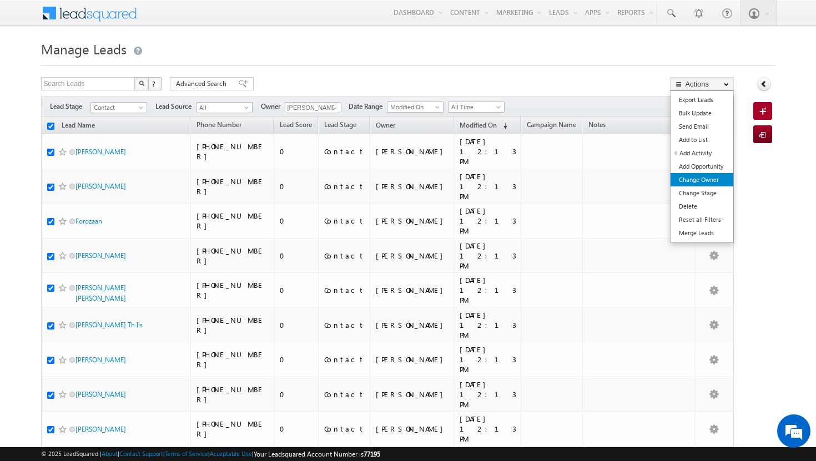
click at [694, 183] on link "Change Owner" at bounding box center [702, 179] width 63 height 13
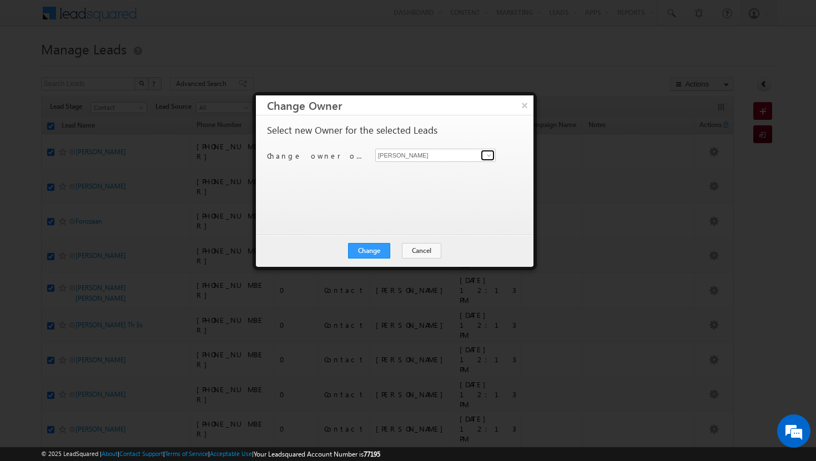
click at [490, 153] on span at bounding box center [489, 155] width 9 height 9
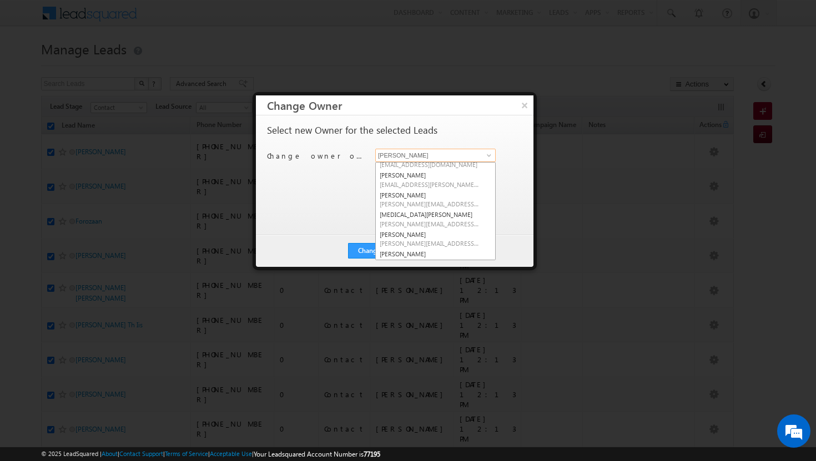
scroll to position [95, 0]
click at [406, 220] on span "[PERSON_NAME][EMAIL_ADDRESS][DOMAIN_NAME]" at bounding box center [430, 220] width 100 height 8
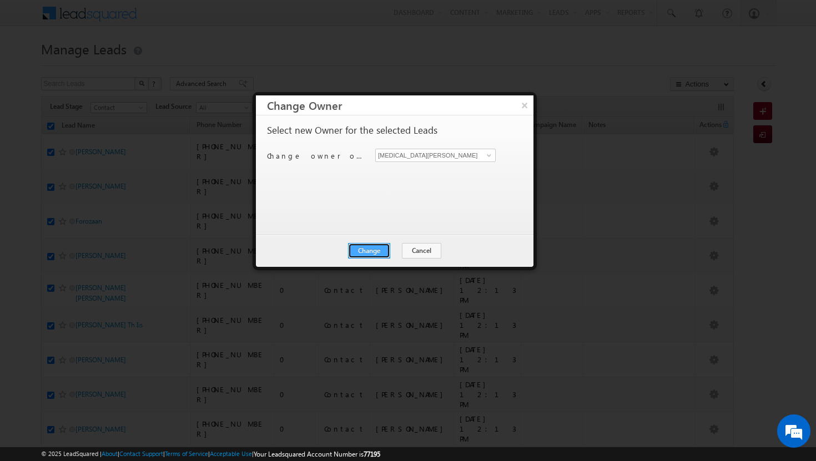
click at [381, 246] on button "Change" at bounding box center [369, 251] width 42 height 16
click at [395, 252] on button "Close" at bounding box center [397, 251] width 36 height 16
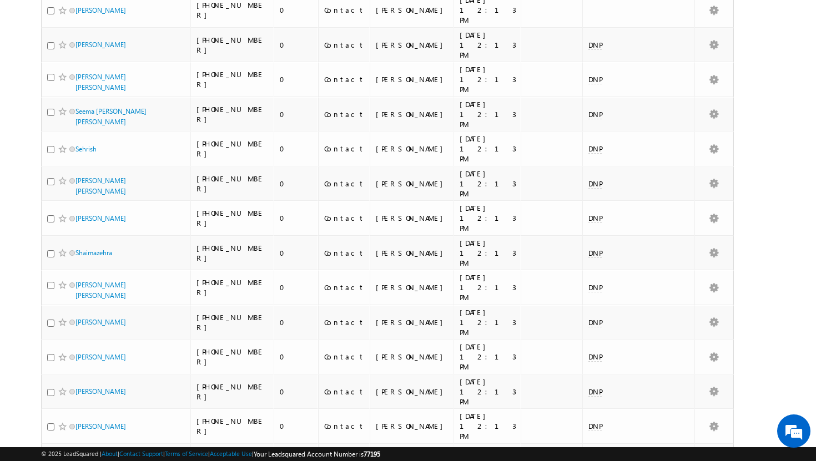
scroll to position [2333, 0]
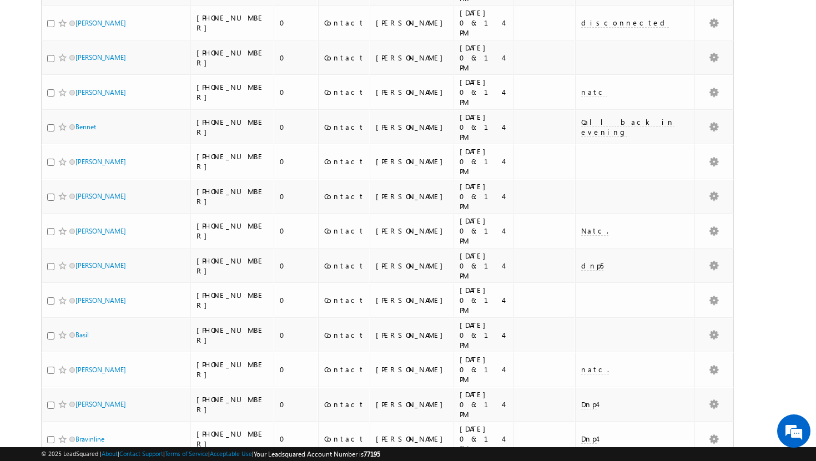
scroll to position [0, 0]
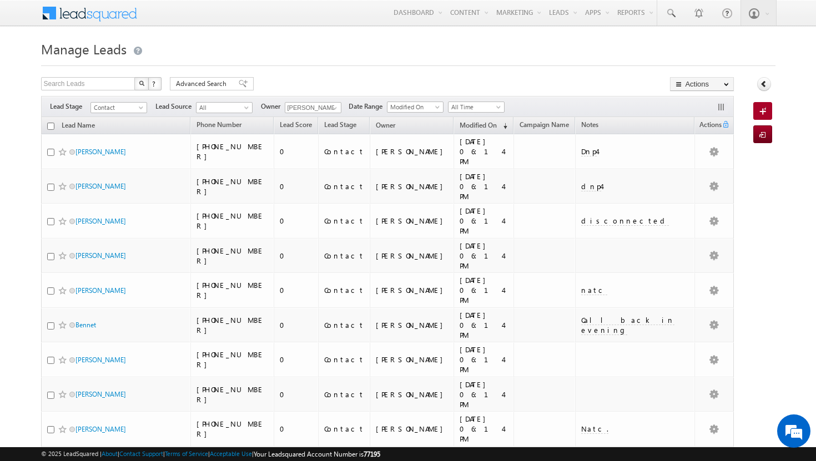
click at [51, 125] on input "checkbox" at bounding box center [50, 126] width 7 height 7
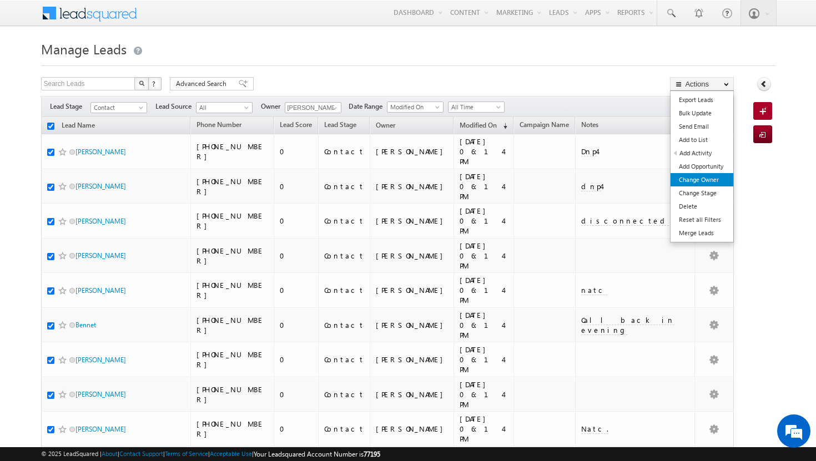
click at [716, 180] on link "Change Owner" at bounding box center [702, 179] width 63 height 13
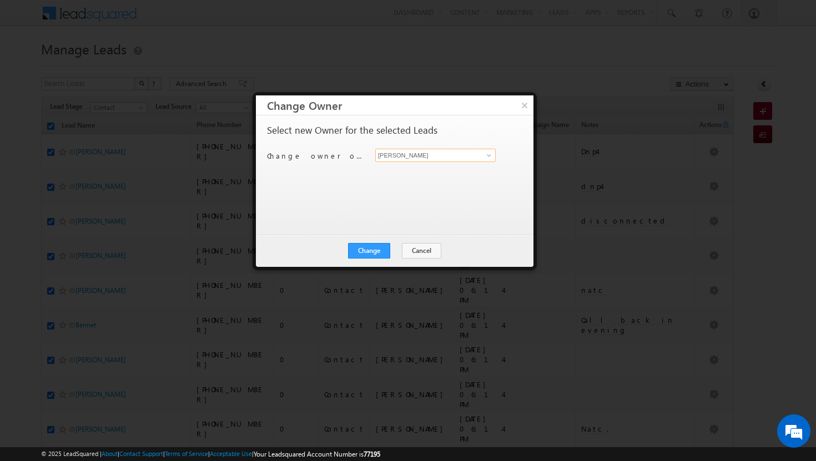
click at [495, 157] on input "[PERSON_NAME]" at bounding box center [435, 155] width 120 height 13
click at [488, 155] on span at bounding box center [489, 155] width 9 height 9
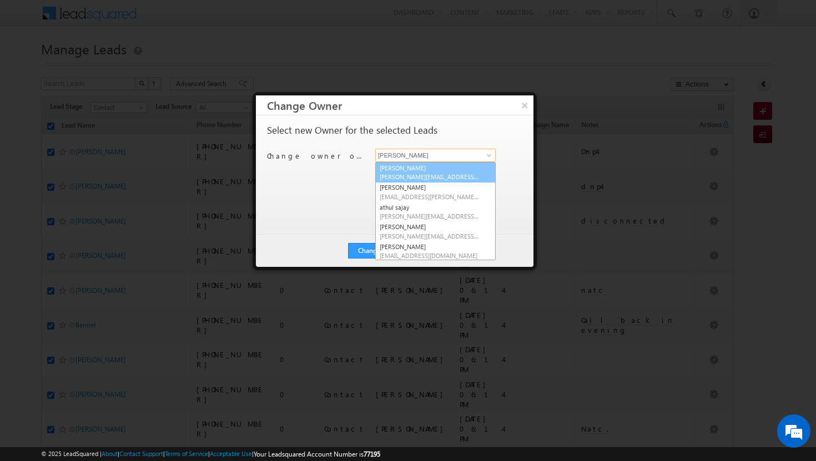
click at [441, 172] on link "[PERSON_NAME][DEMOGRAPHIC_DATA] [PERSON_NAME][EMAIL_ADDRESS][DOMAIN_NAME]" at bounding box center [435, 172] width 120 height 21
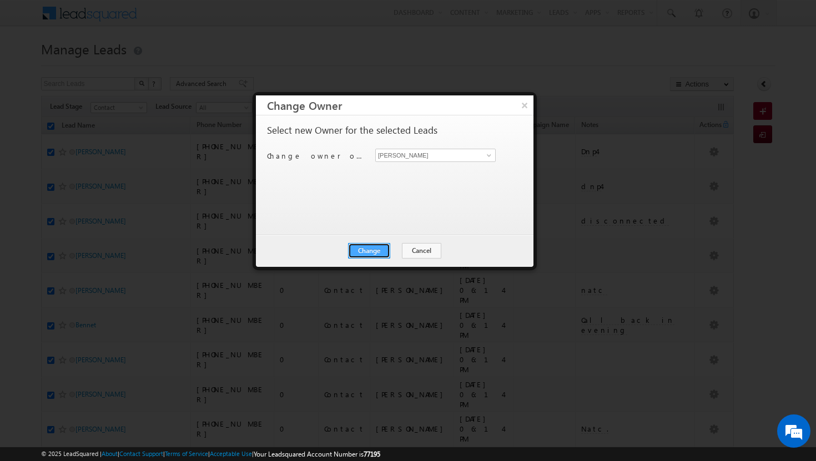
click at [370, 247] on button "Change" at bounding box center [369, 251] width 42 height 16
click at [388, 249] on button "Close" at bounding box center [397, 251] width 36 height 16
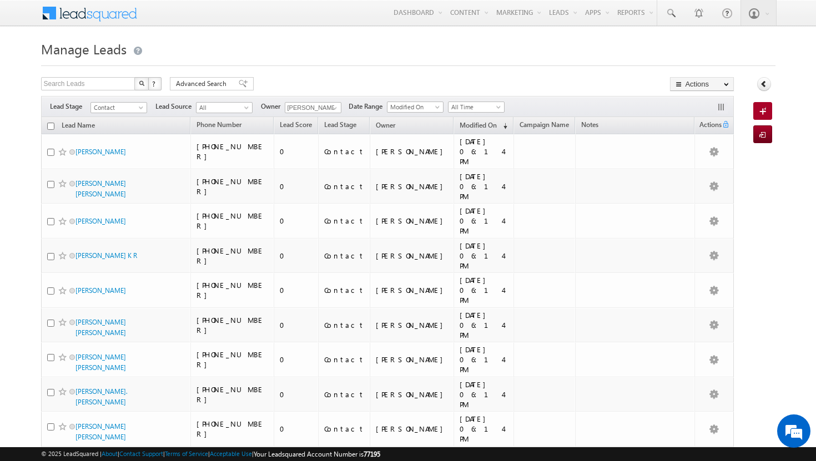
click at [50, 129] on input "checkbox" at bounding box center [50, 126] width 7 height 7
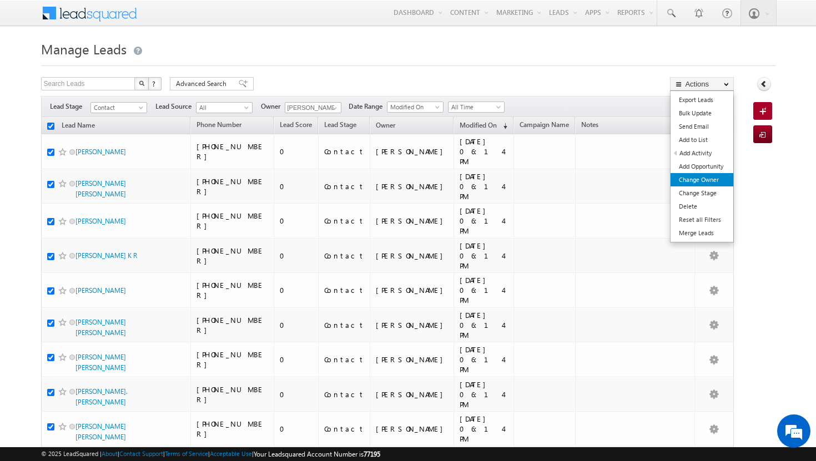
click at [711, 177] on link "Change Owner" at bounding box center [702, 179] width 63 height 13
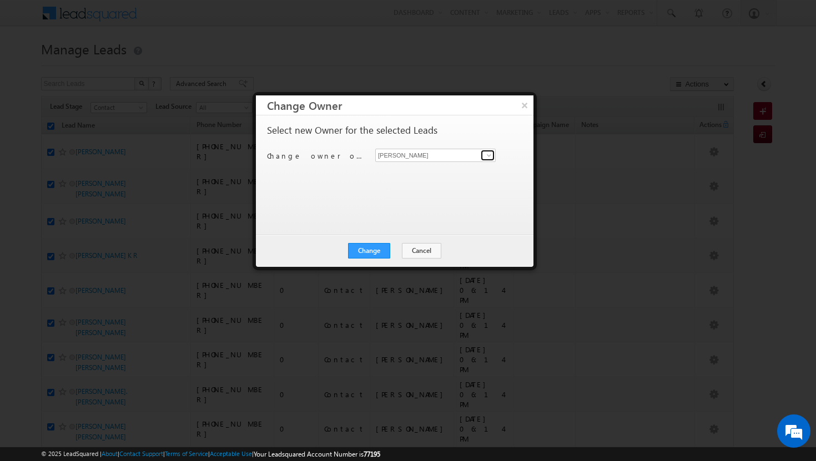
click at [485, 155] on span at bounding box center [489, 155] width 9 height 9
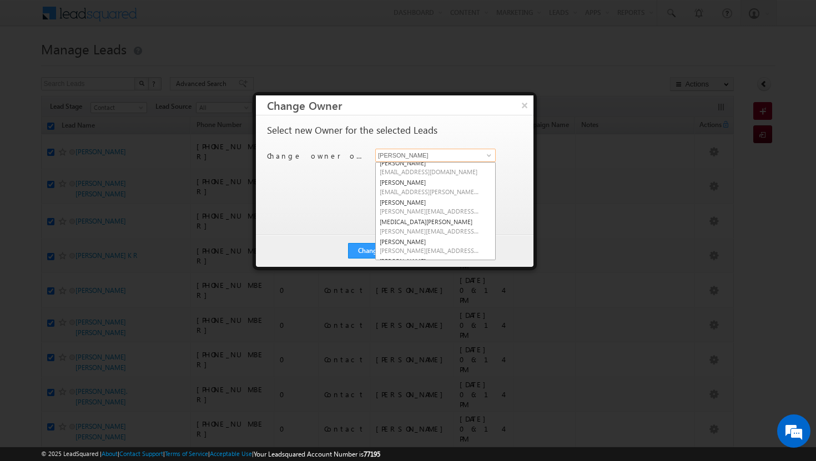
scroll to position [100, 0]
click at [429, 230] on span "[PERSON_NAME][EMAIL_ADDRESS][DOMAIN_NAME]" at bounding box center [430, 234] width 100 height 8
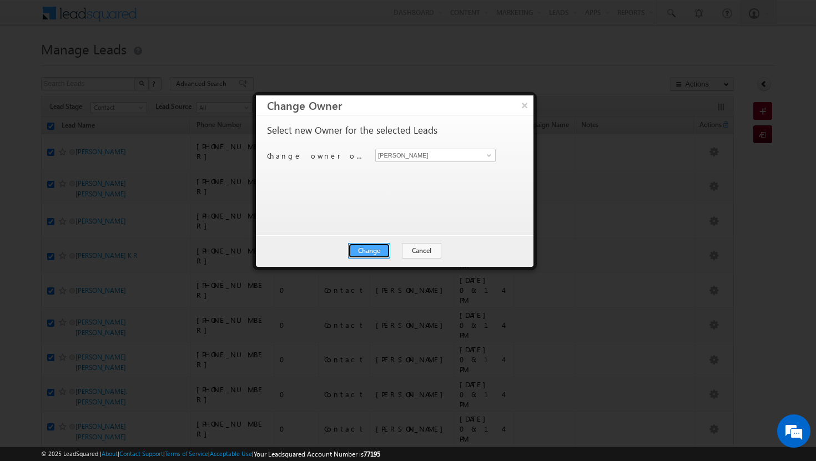
click at [379, 249] on button "Change" at bounding box center [369, 251] width 42 height 16
click at [406, 253] on button "Close" at bounding box center [397, 251] width 36 height 16
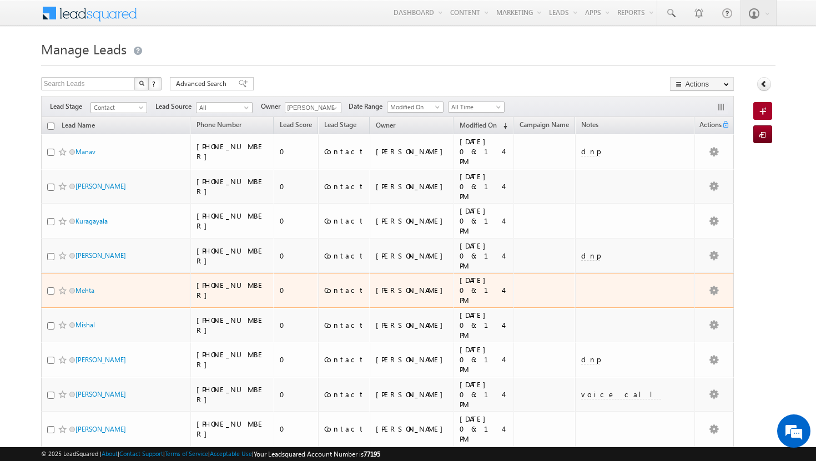
scroll to position [1, 0]
